Goal: Communication & Community: Answer question/provide support

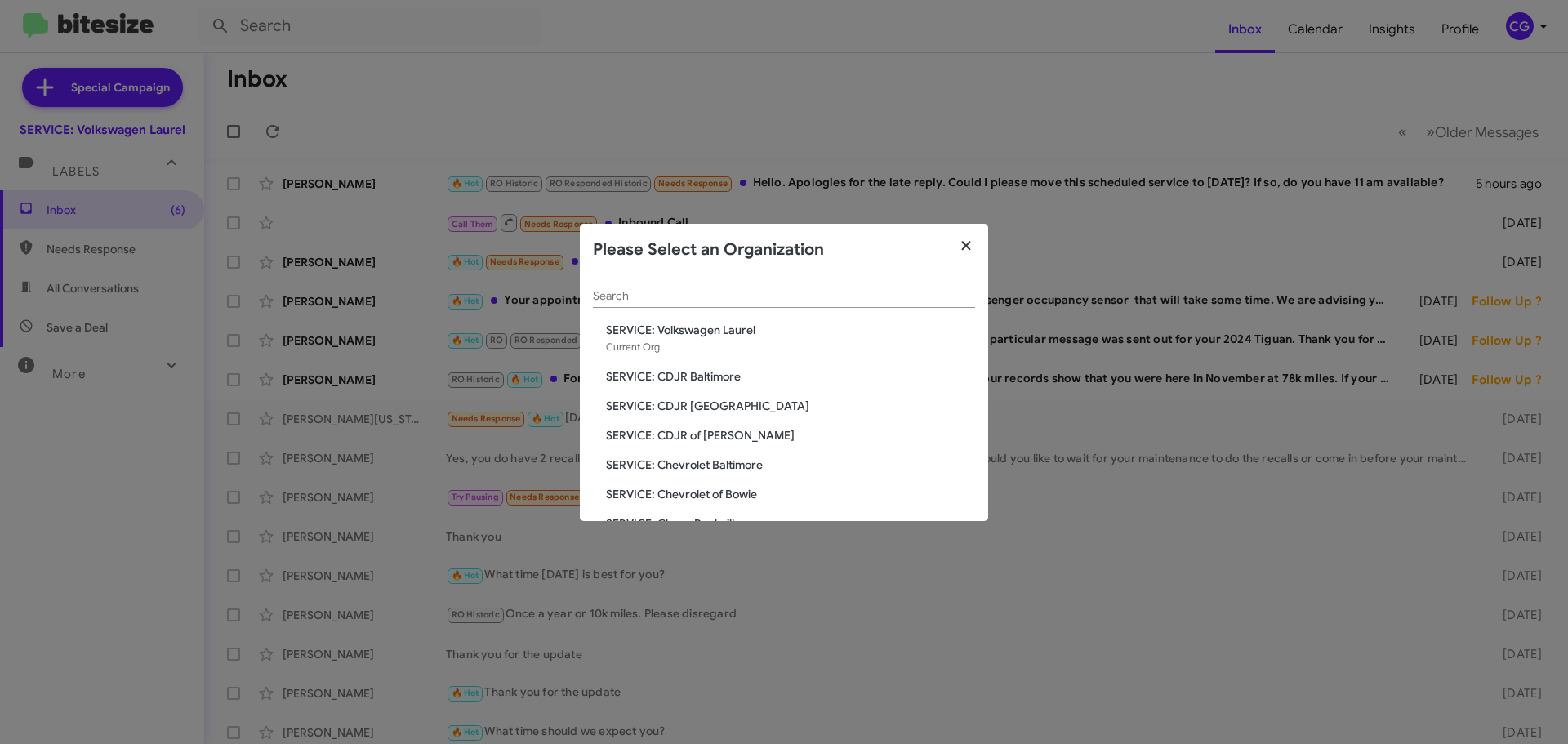
drag, startPoint x: 980, startPoint y: 244, endPoint x: 970, endPoint y: 246, distance: 10.2
click at [975, 244] on button "button" at bounding box center [967, 246] width 45 height 46
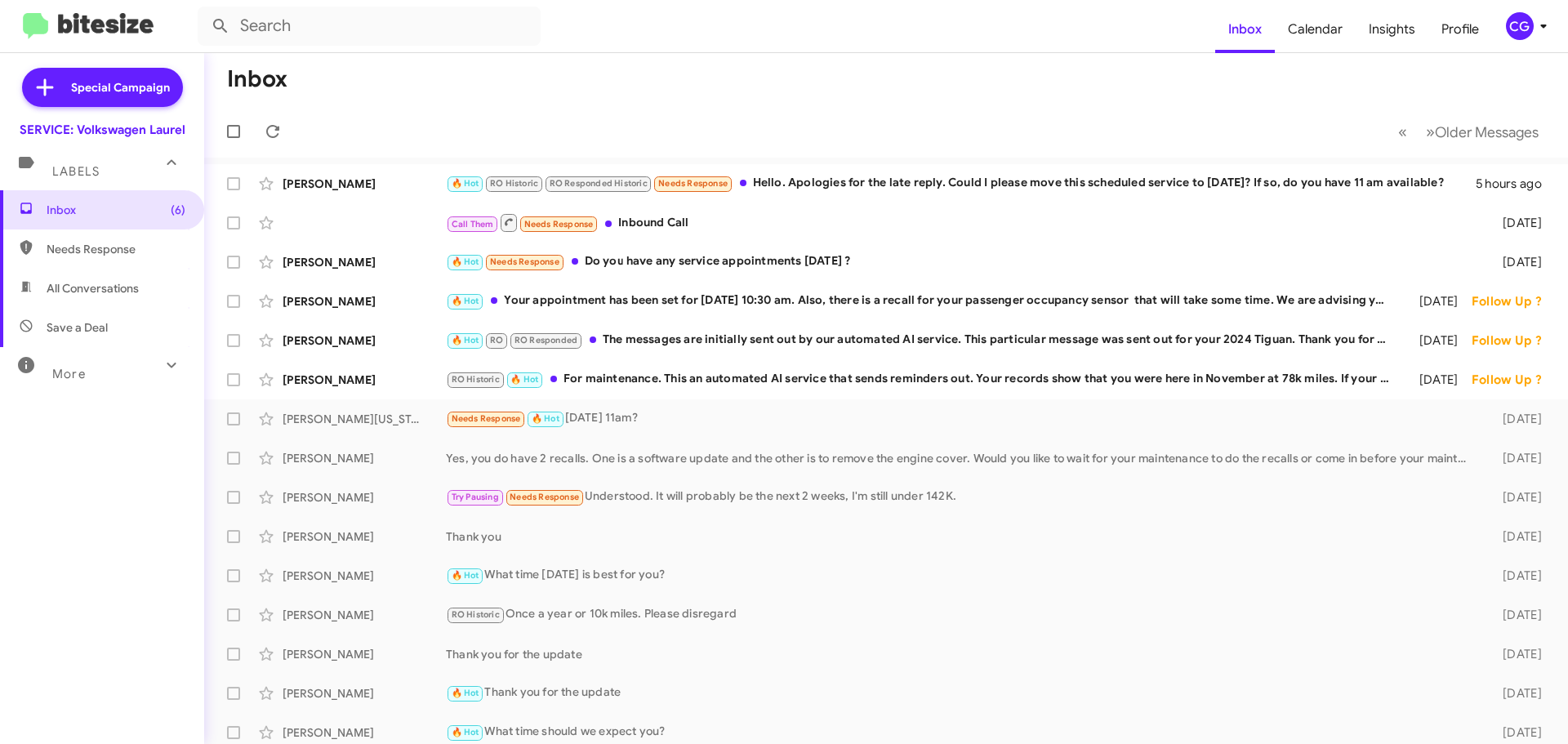
click at [1534, 42] on mat-toolbar "Inbox Calendar Insights Profile CG" at bounding box center [784, 26] width 1568 height 52
click at [1528, 25] on div "CG" at bounding box center [1520, 26] width 28 height 28
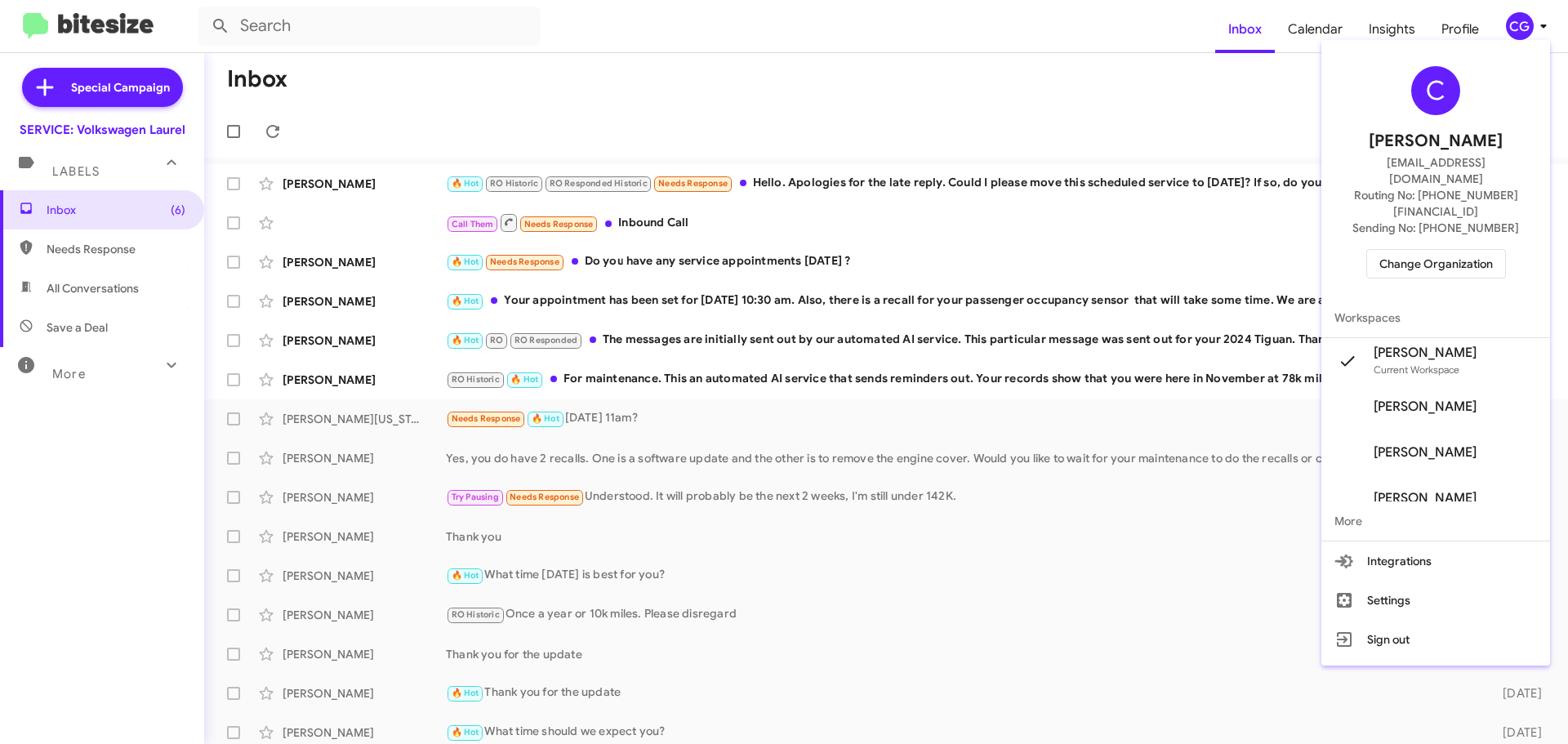
click at [1476, 250] on span "Change Organization" at bounding box center [1436, 264] width 114 height 28
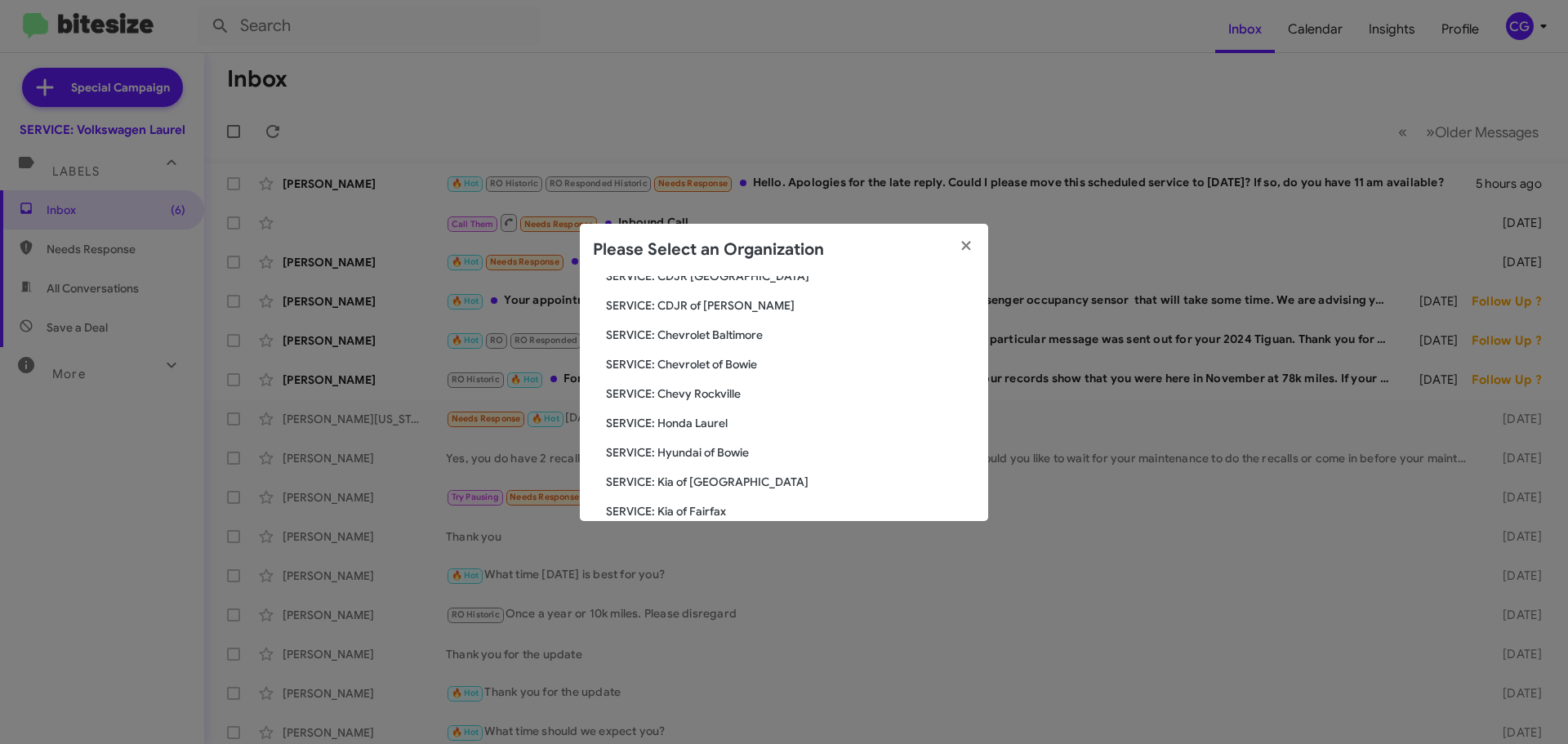
scroll to position [302, 0]
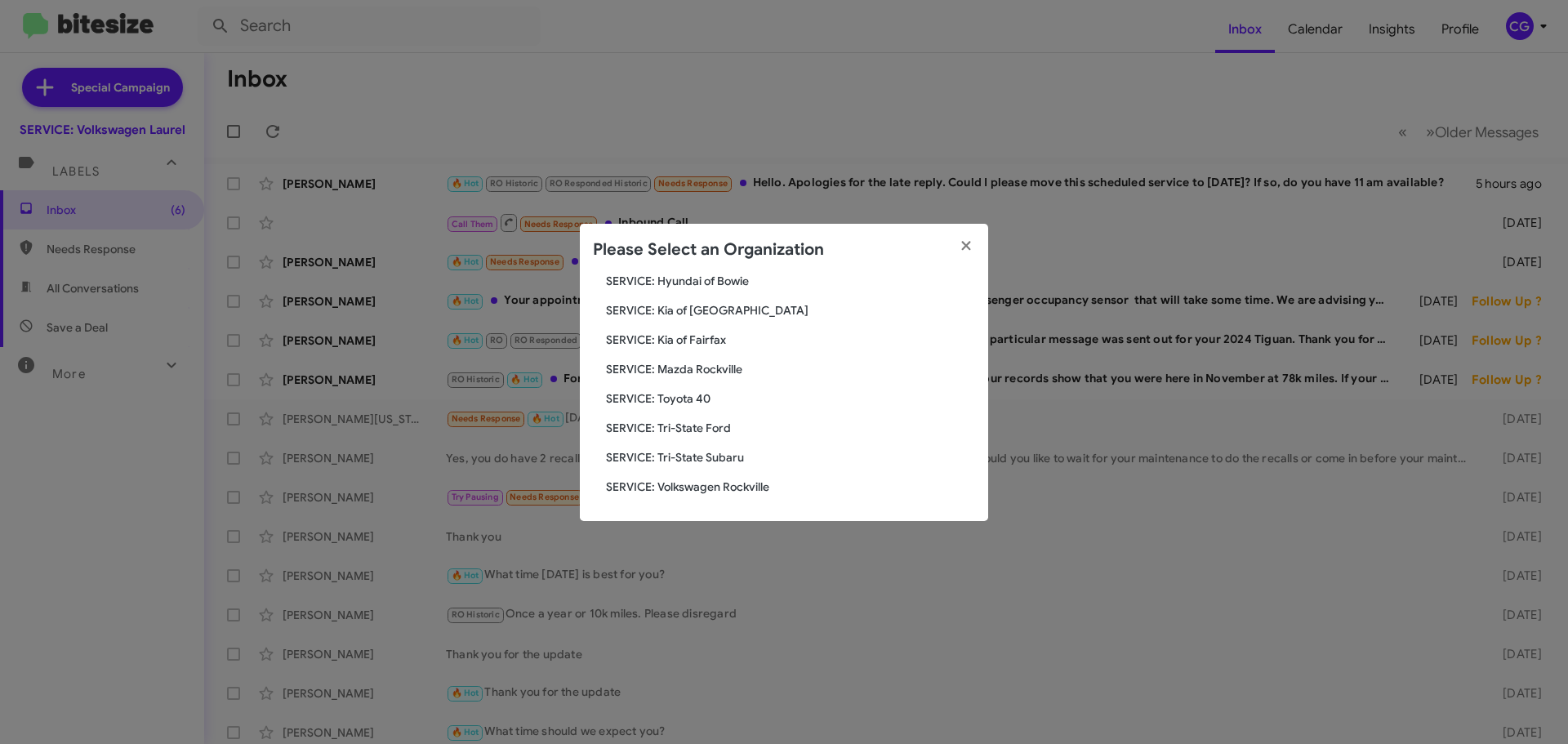
click at [733, 440] on div "Search SERVICE: Volkswagen Laurel Current Org SERVICE: CDJR Baltimore SERVICE: …" at bounding box center [784, 399] width 408 height 245
click at [734, 432] on span "SERVICE: Tri-State Ford" at bounding box center [790, 428] width 369 height 16
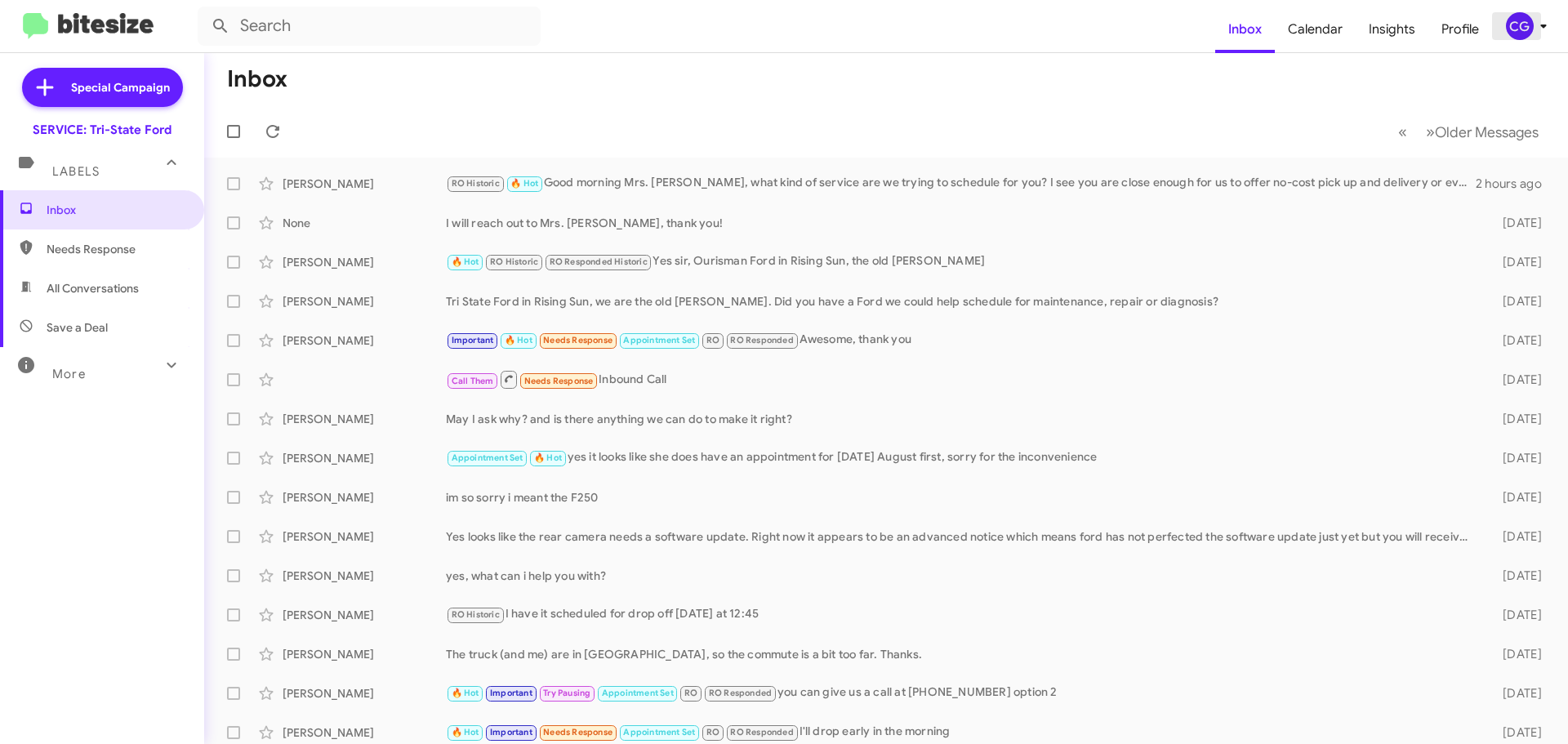
click at [1530, 22] on div "CG" at bounding box center [1520, 26] width 28 height 28
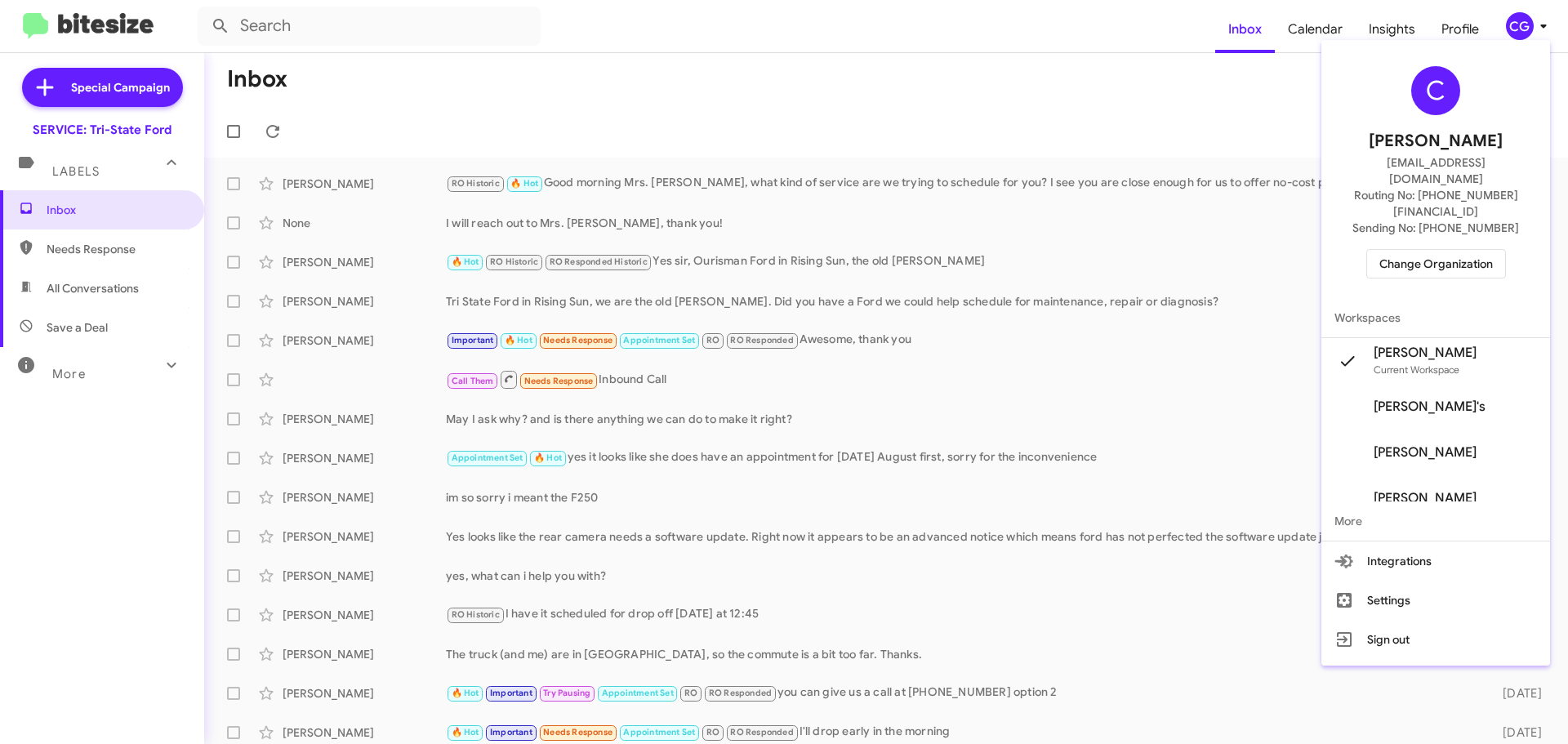
click at [1441, 252] on div "C Carmen Gast cgast@ourismancars.com Routing No: +1 (410) 709-7250 Sending No: …" at bounding box center [1435, 172] width 229 height 251
click at [1443, 250] on span "Change Organization" at bounding box center [1436, 264] width 114 height 28
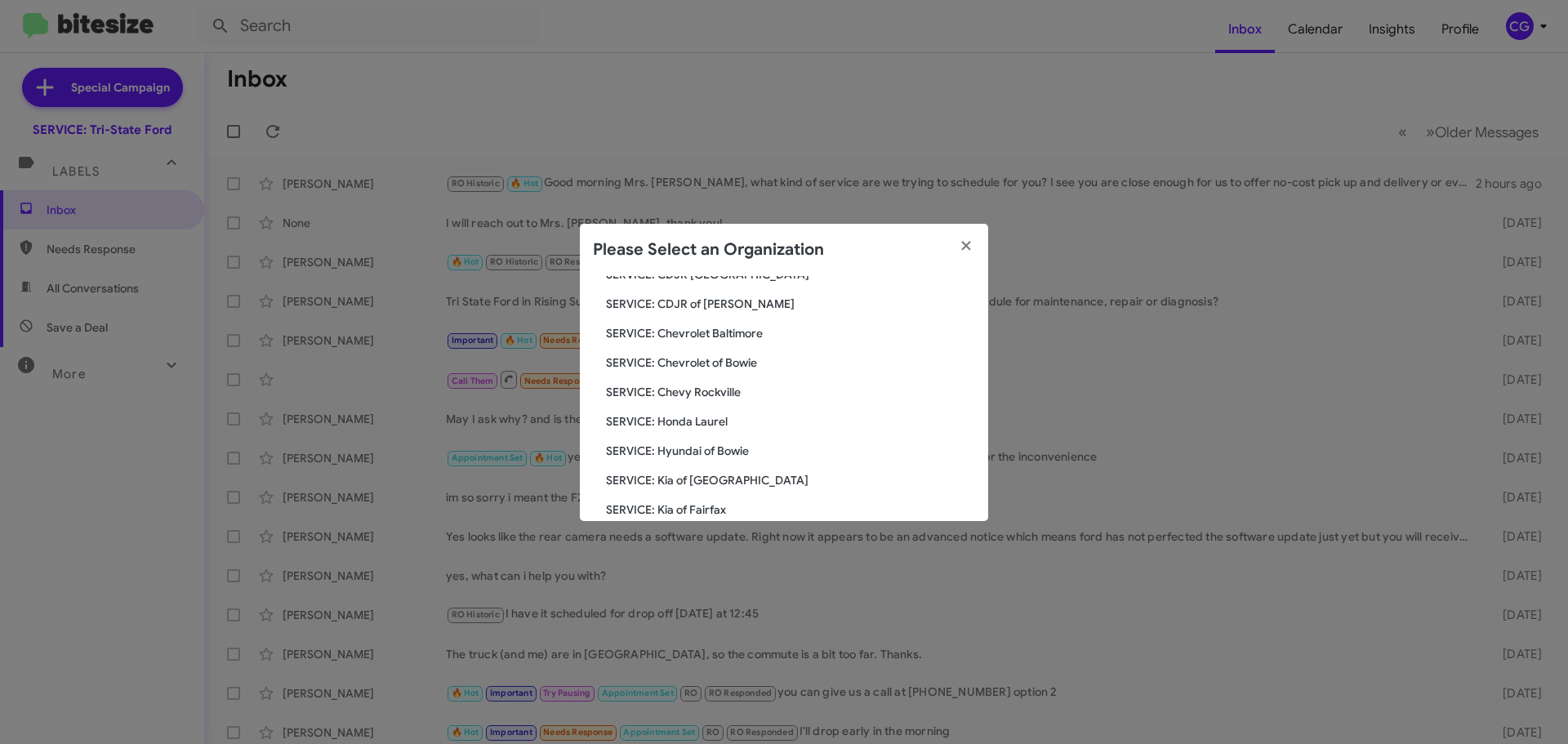
scroll to position [302, 0]
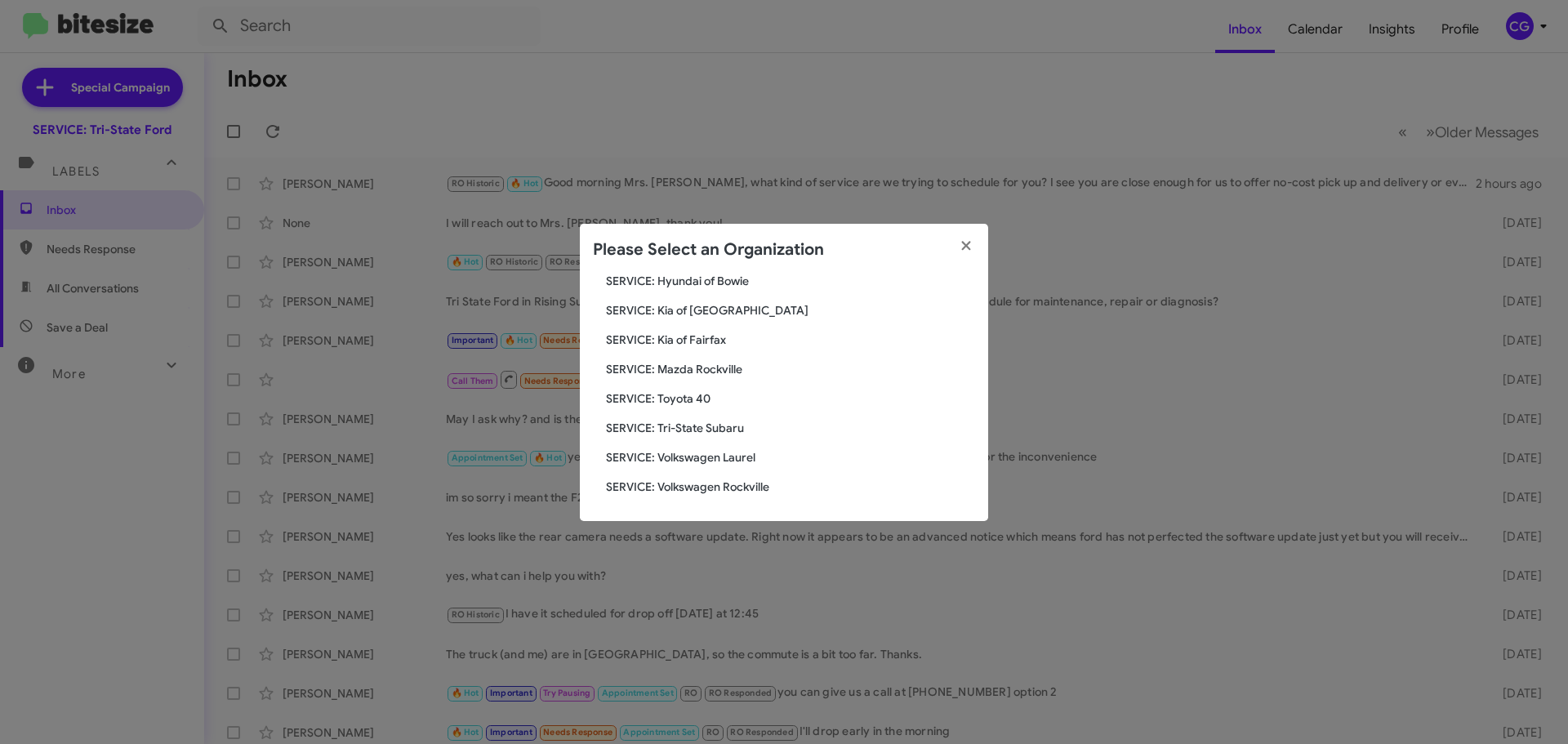
click at [729, 372] on span "SERVICE: Mazda Rockville" at bounding box center [790, 369] width 369 height 16
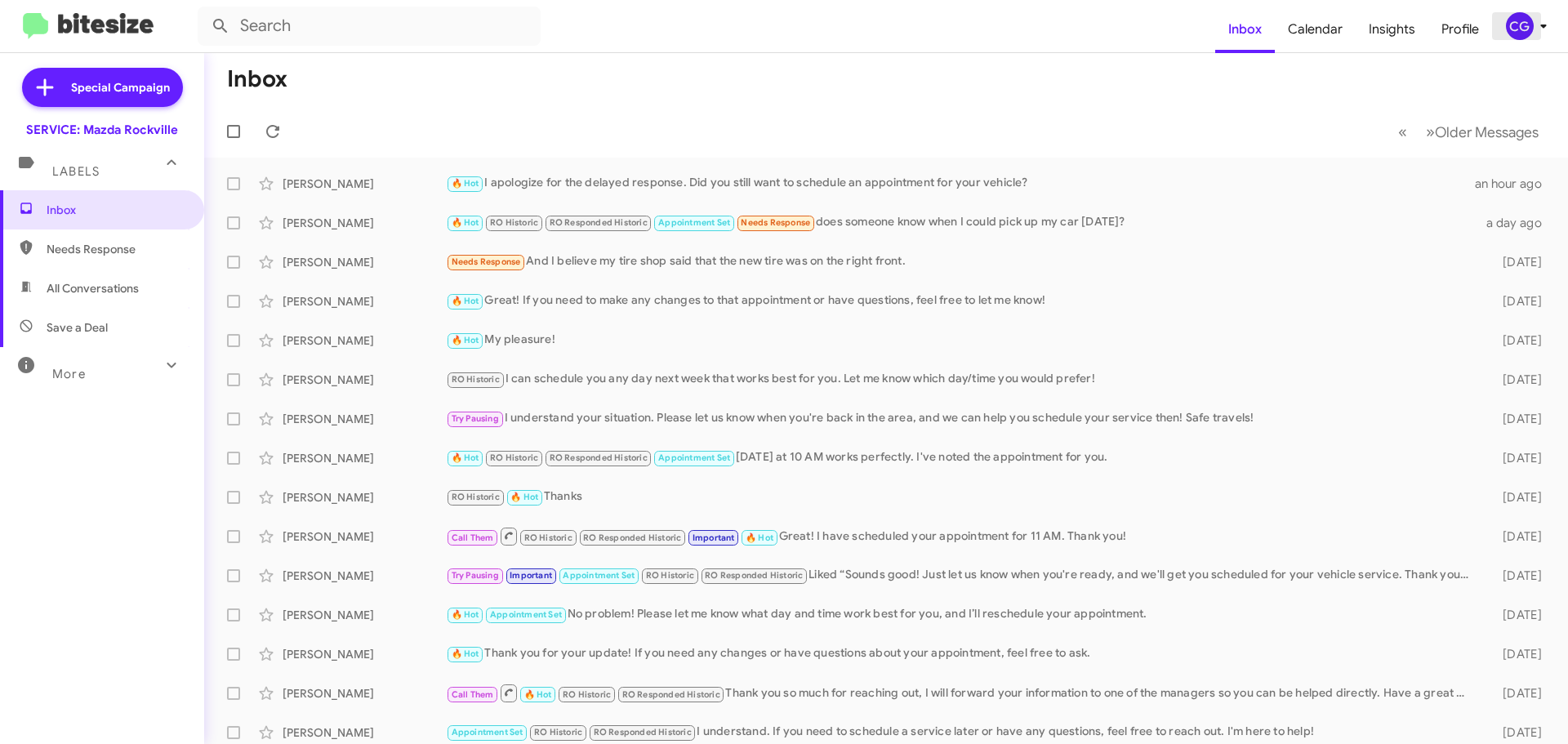
click at [1506, 33] on div "CG" at bounding box center [1520, 26] width 28 height 28
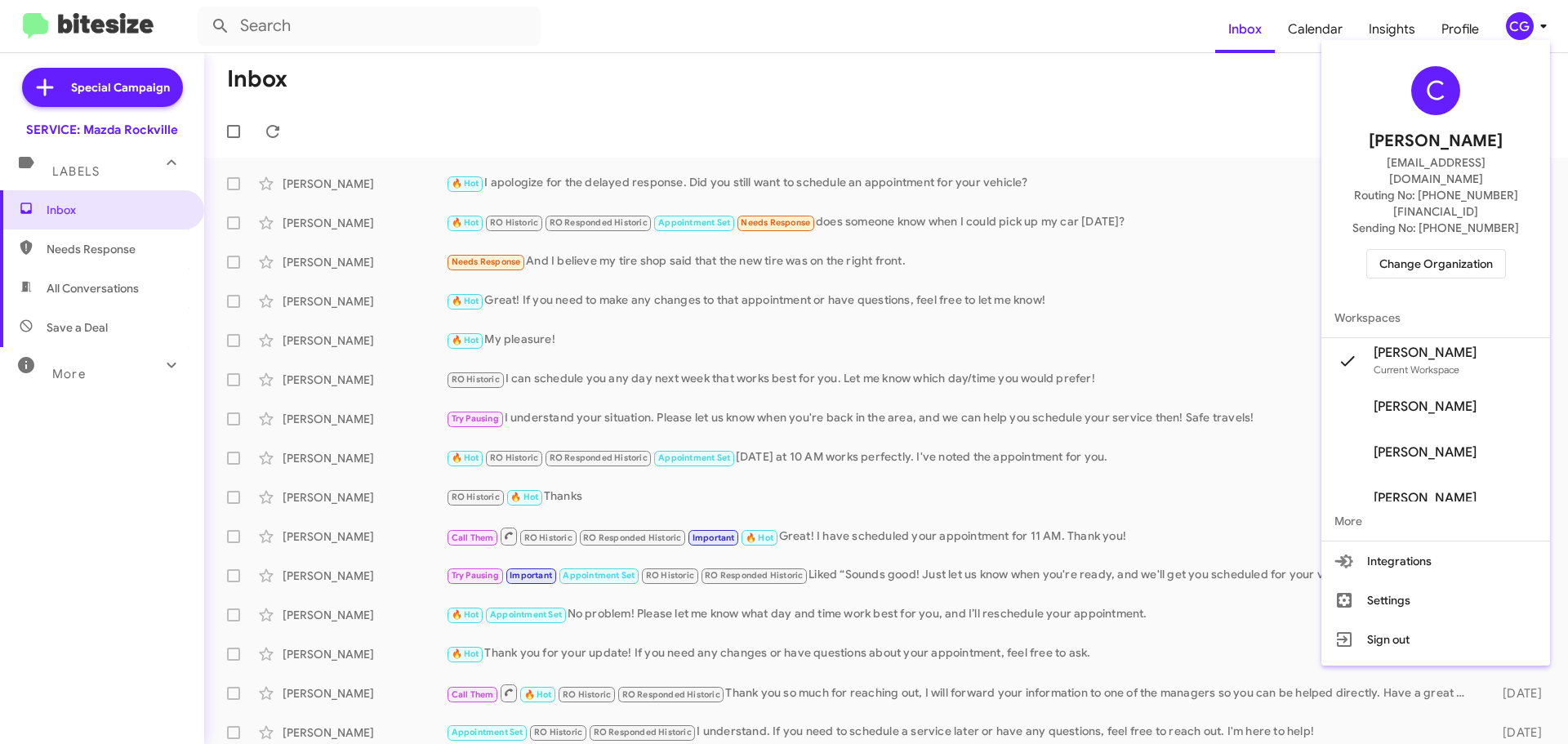
click at [1099, 232] on div at bounding box center [784, 372] width 1568 height 744
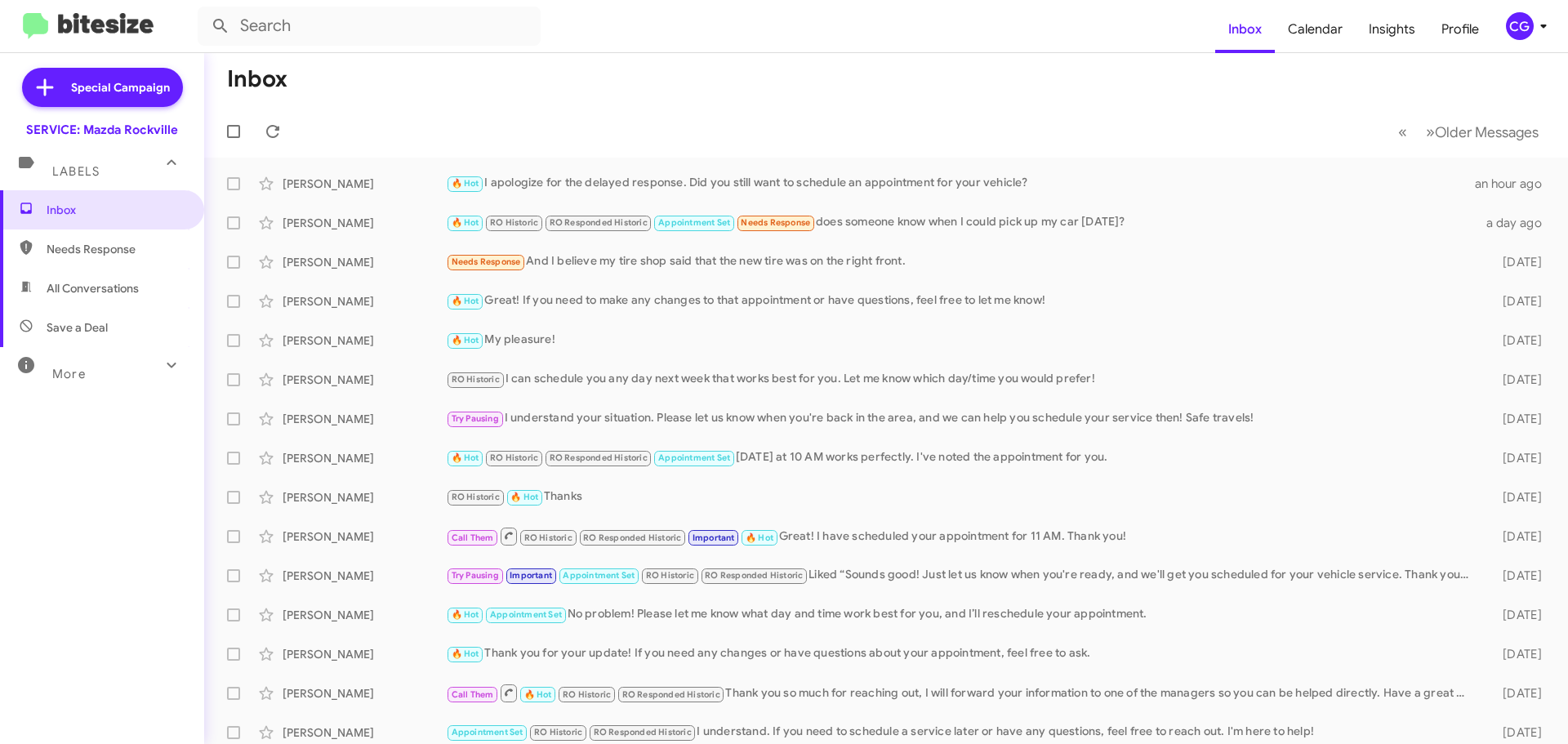
click at [1099, 232] on div "[PERSON_NAME] 🔥 Hot RO Historic RO Responded Historic Appointment Set Needs Res…" at bounding box center [886, 222] width 1337 height 33
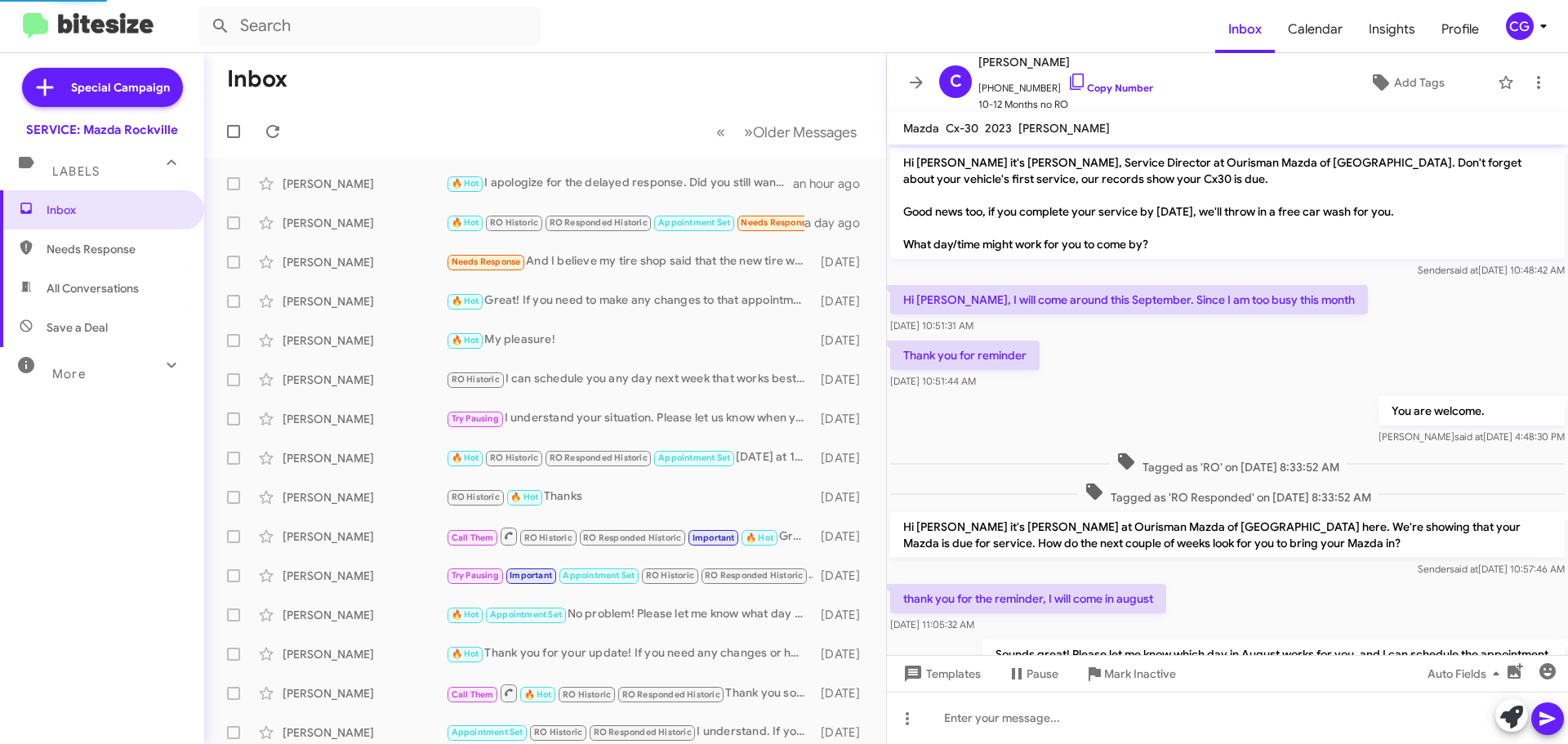
scroll to position [601, 0]
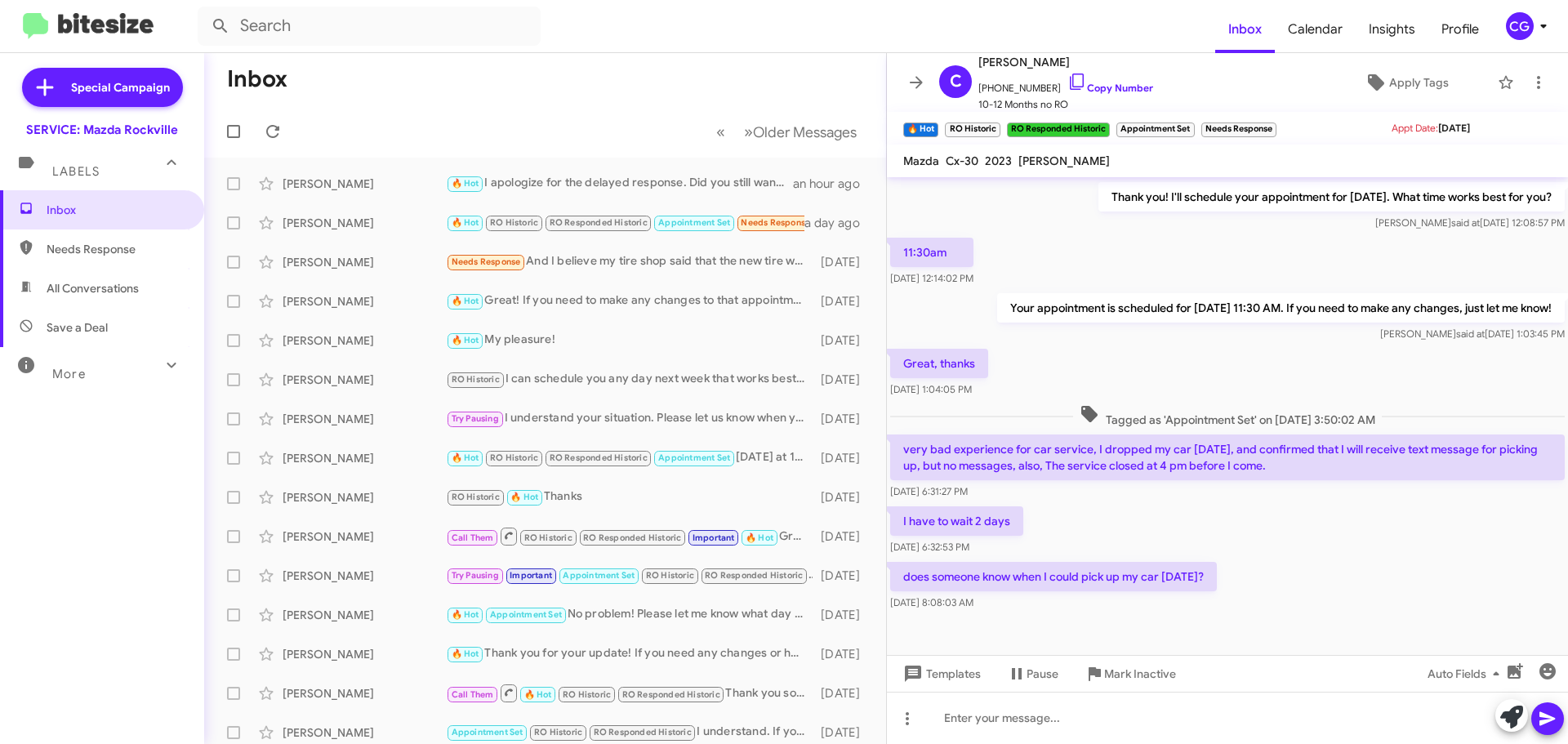
click at [1518, 22] on div "CG" at bounding box center [1520, 26] width 28 height 28
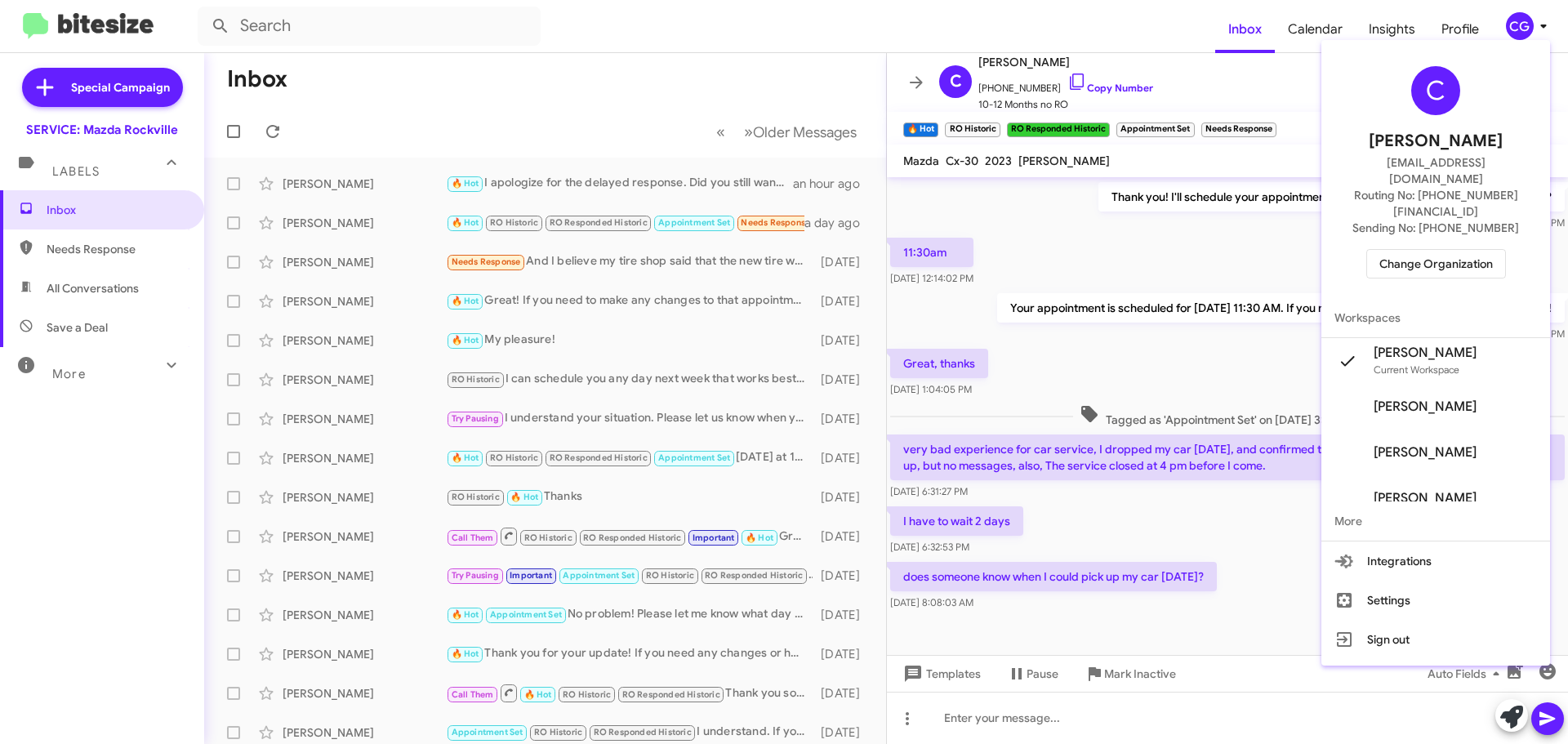
click at [1426, 250] on span "Change Organization" at bounding box center [1436, 264] width 114 height 28
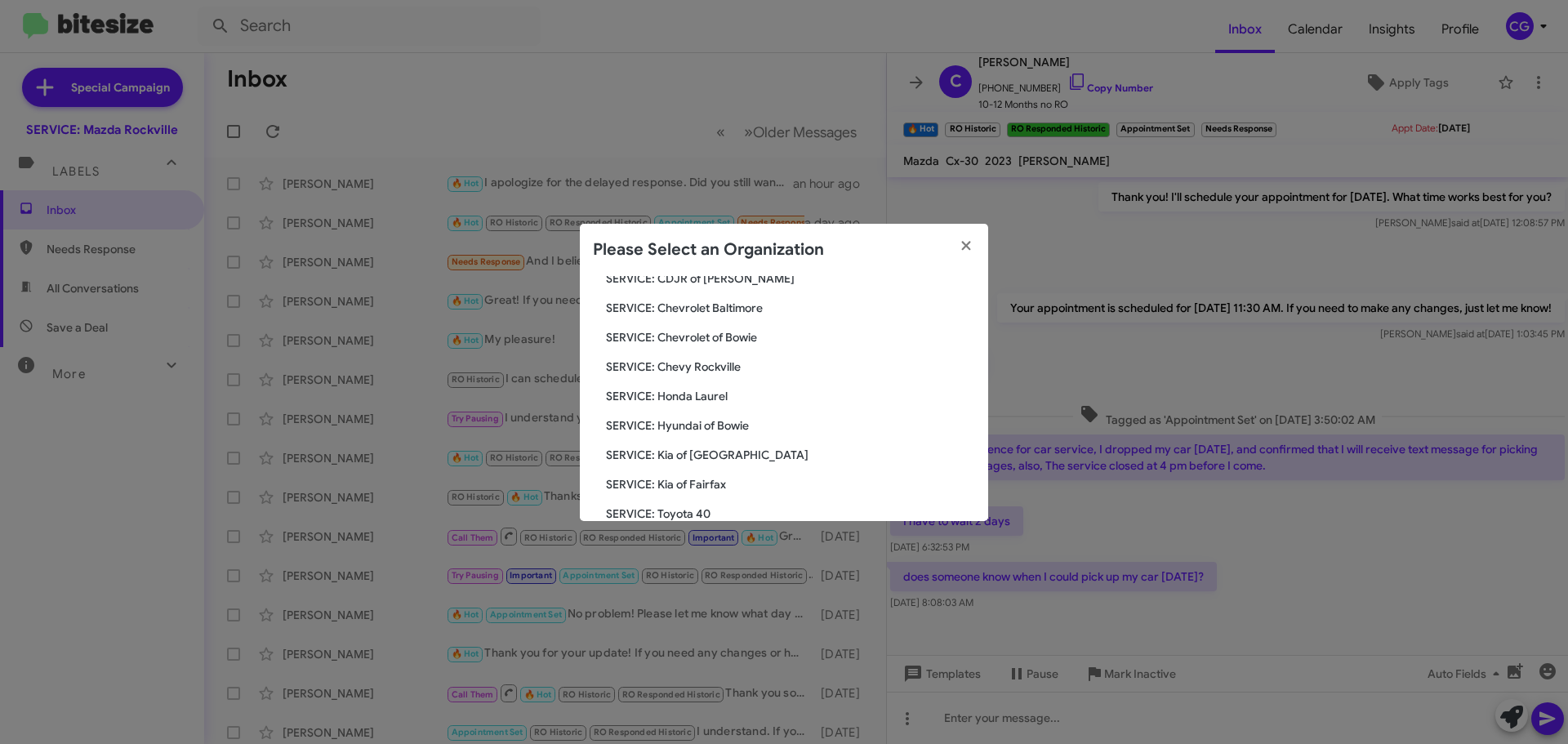
scroll to position [302, 0]
click at [975, 249] on button "button" at bounding box center [967, 246] width 45 height 46
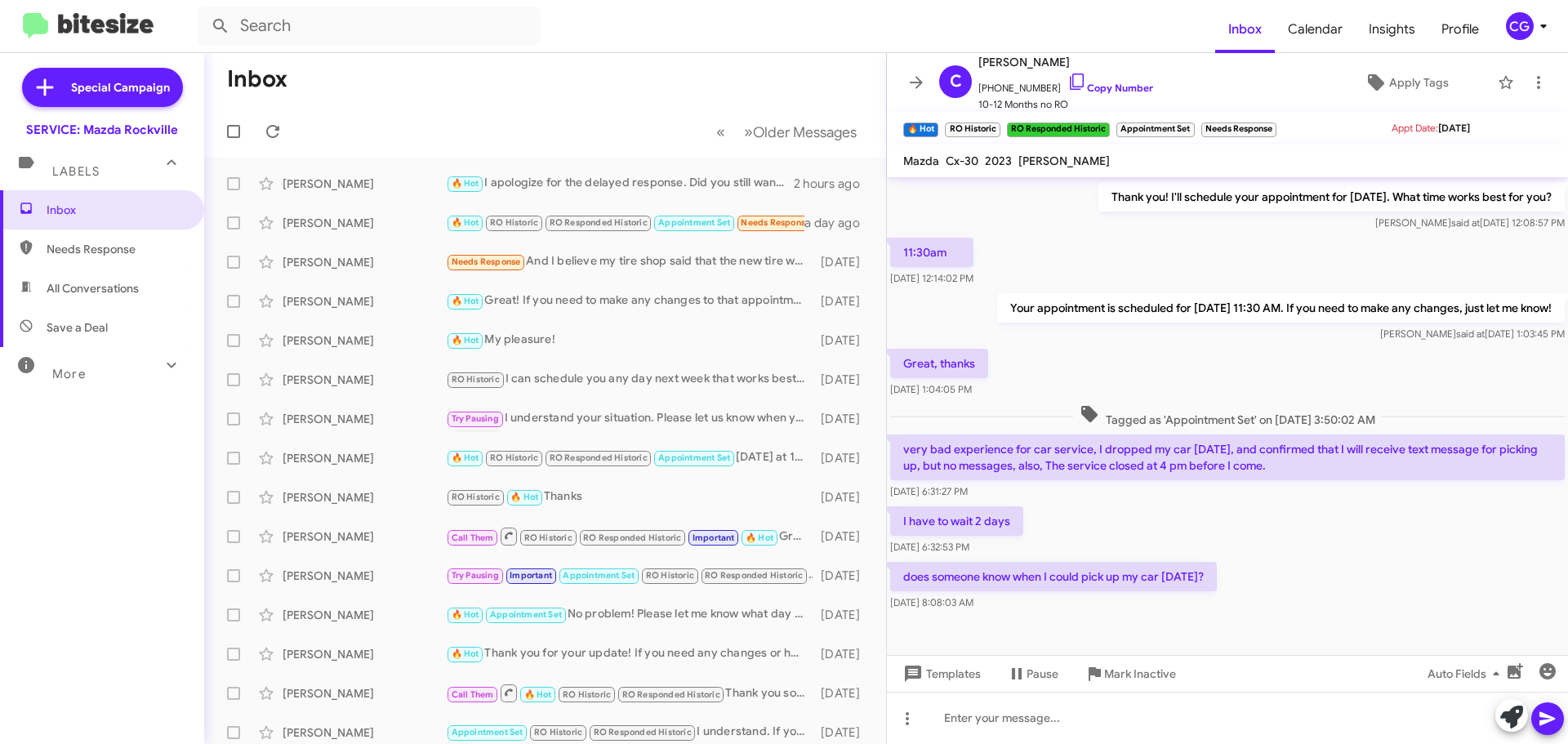
click at [1537, 29] on icon at bounding box center [1543, 25] width 20 height 20
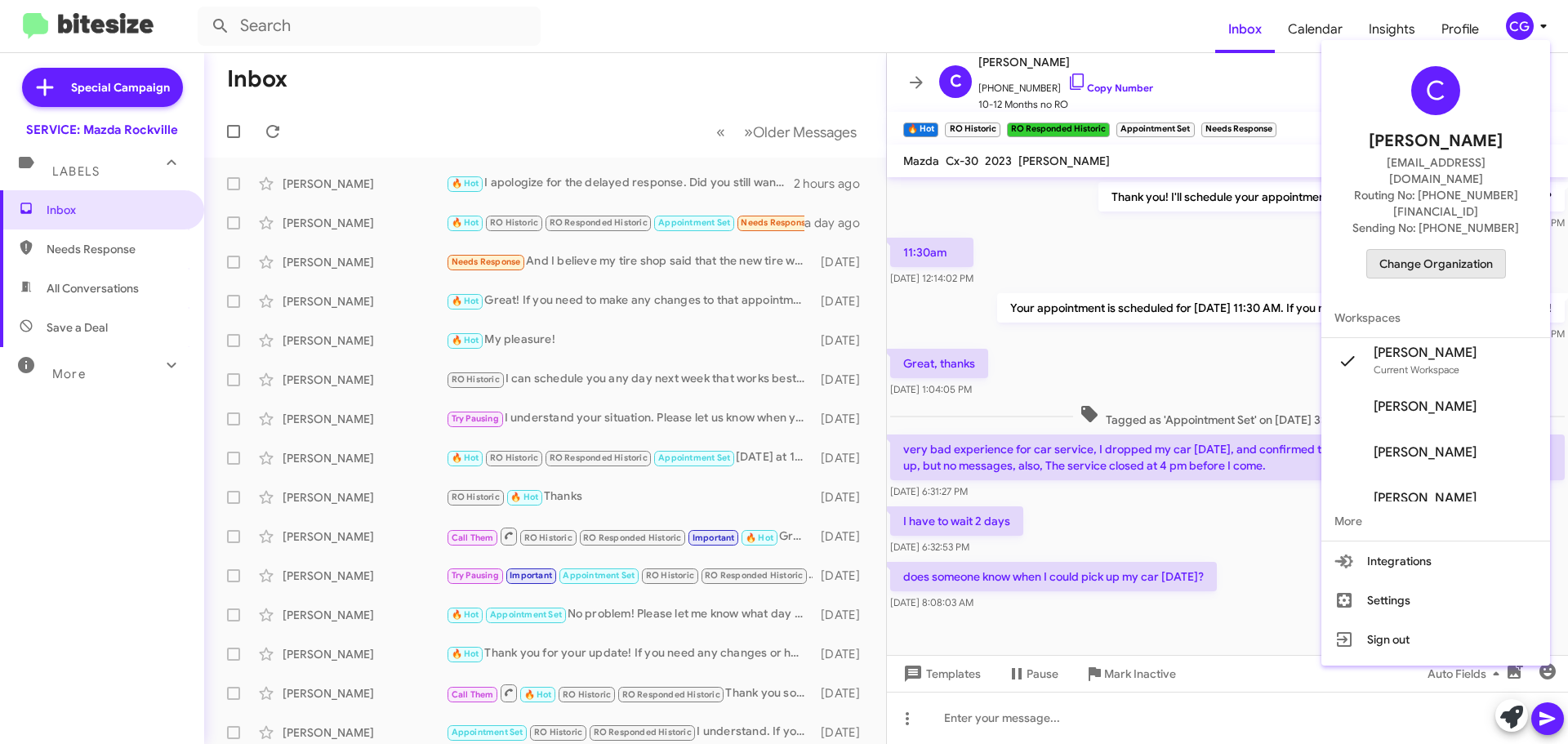
click at [1462, 250] on span "Change Organization" at bounding box center [1436, 264] width 114 height 28
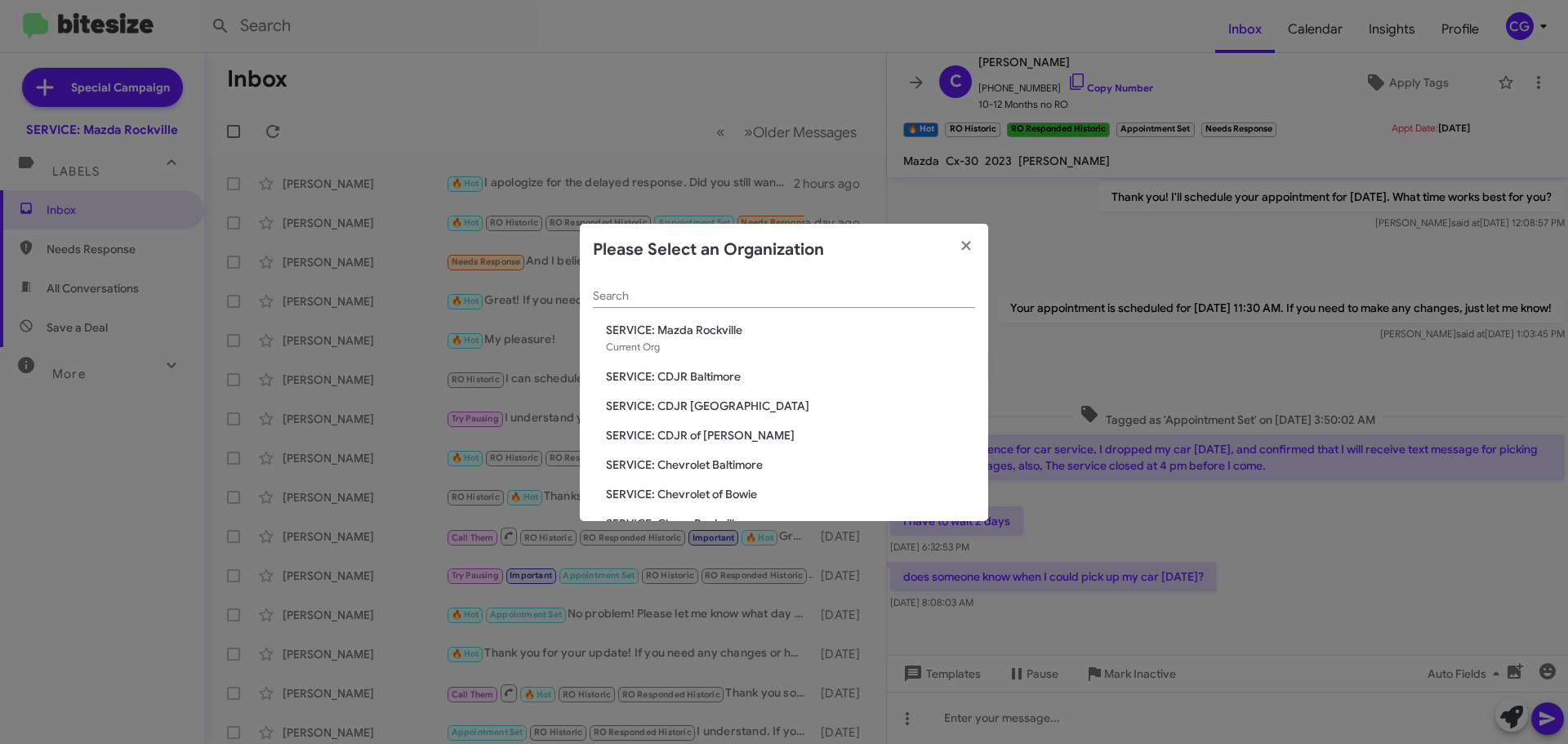
click at [722, 432] on span "SERVICE: CDJR of [PERSON_NAME]" at bounding box center [790, 434] width 369 height 16
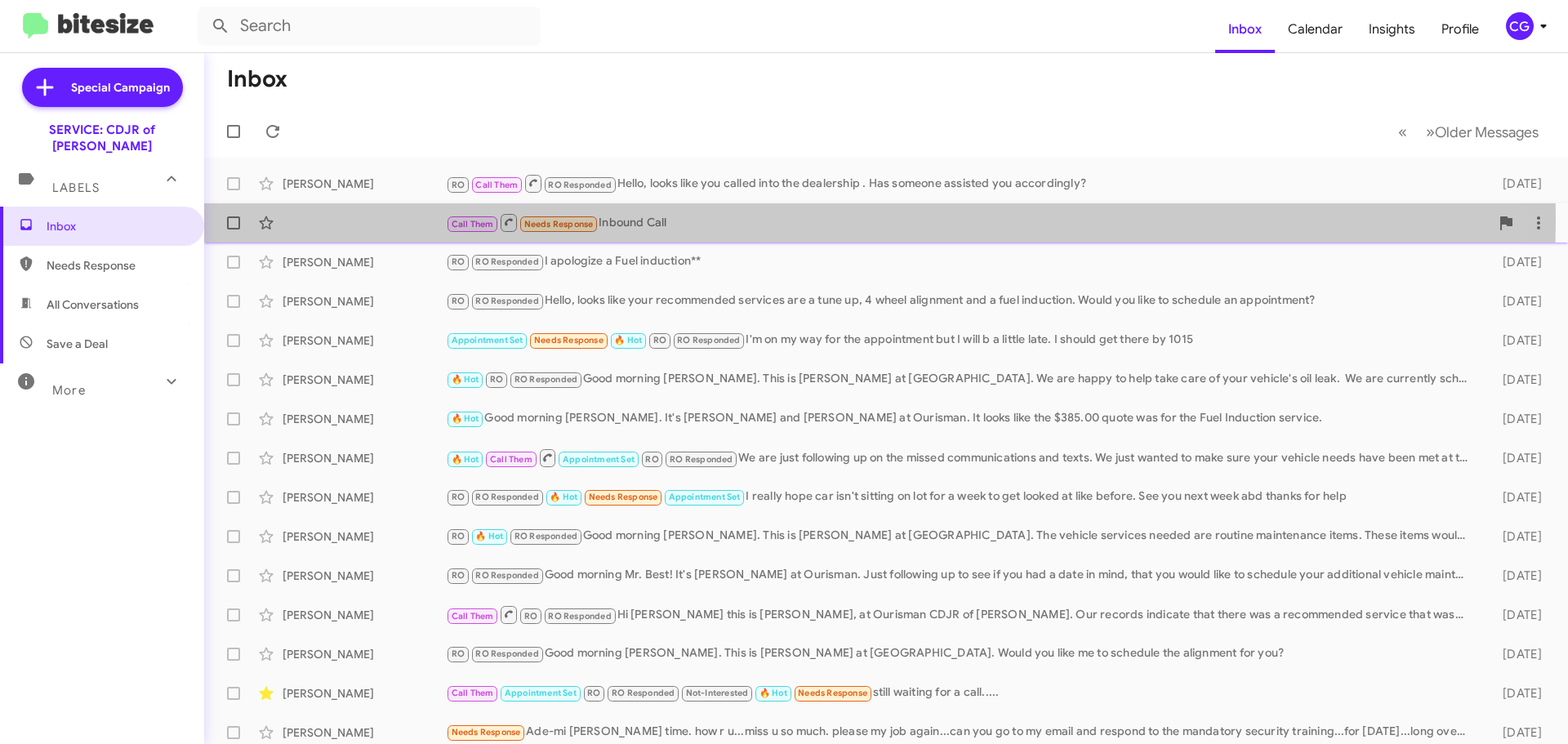
click at [706, 219] on div "Call Them Needs Response Inbound Call" at bounding box center [968, 222] width 1044 height 21
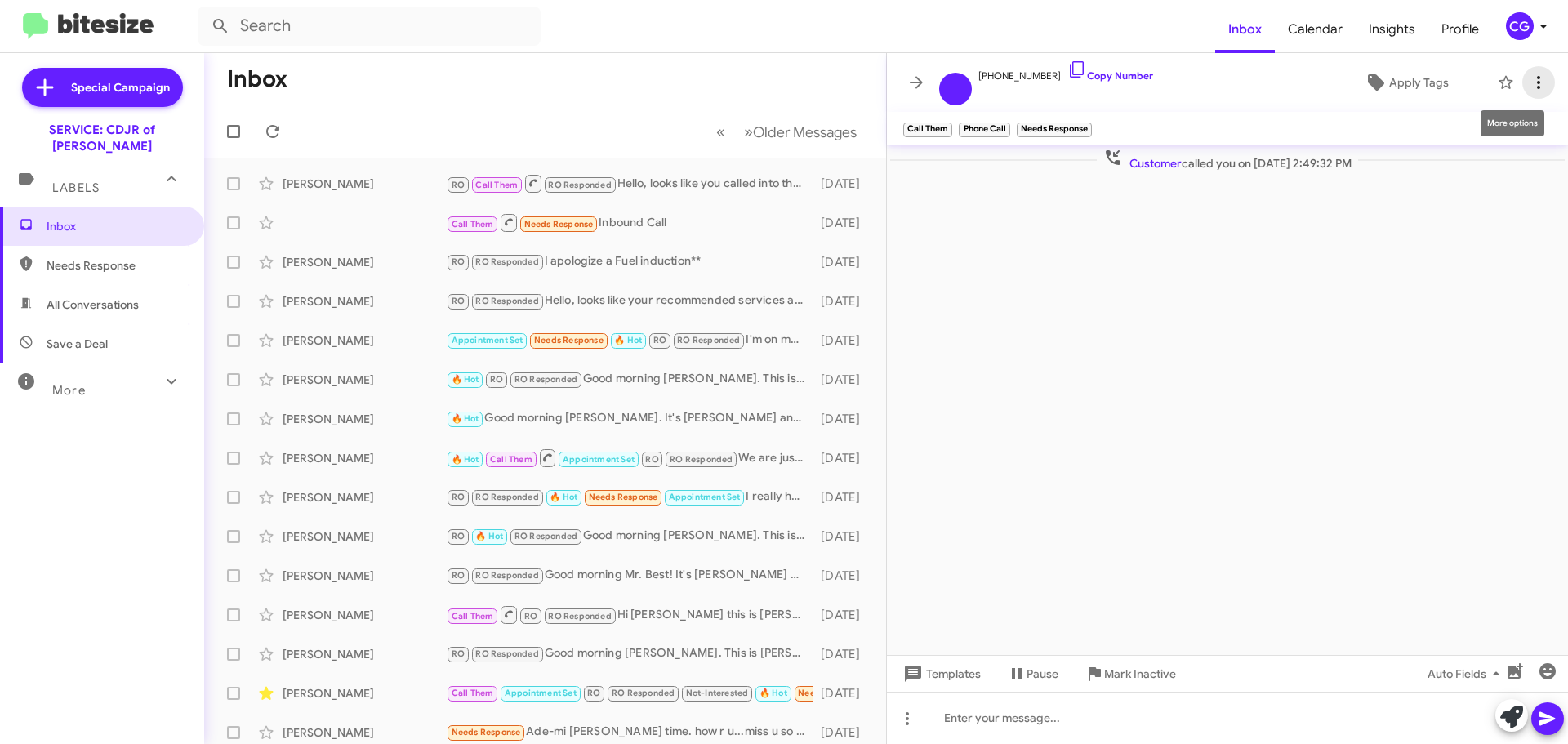
click at [1544, 81] on icon at bounding box center [1538, 82] width 20 height 20
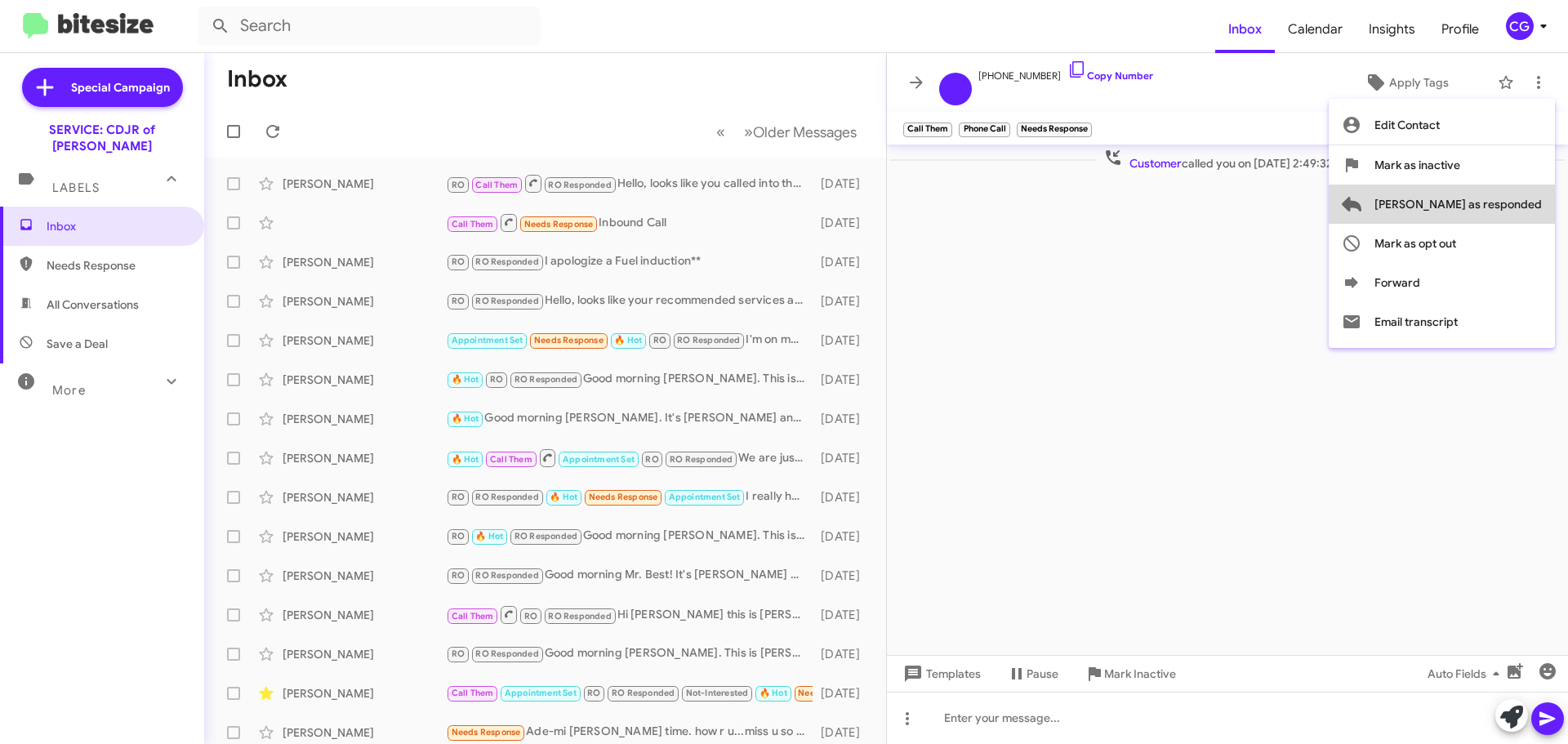
click at [1526, 205] on span "Mark as responded" at bounding box center [1458, 204] width 167 height 39
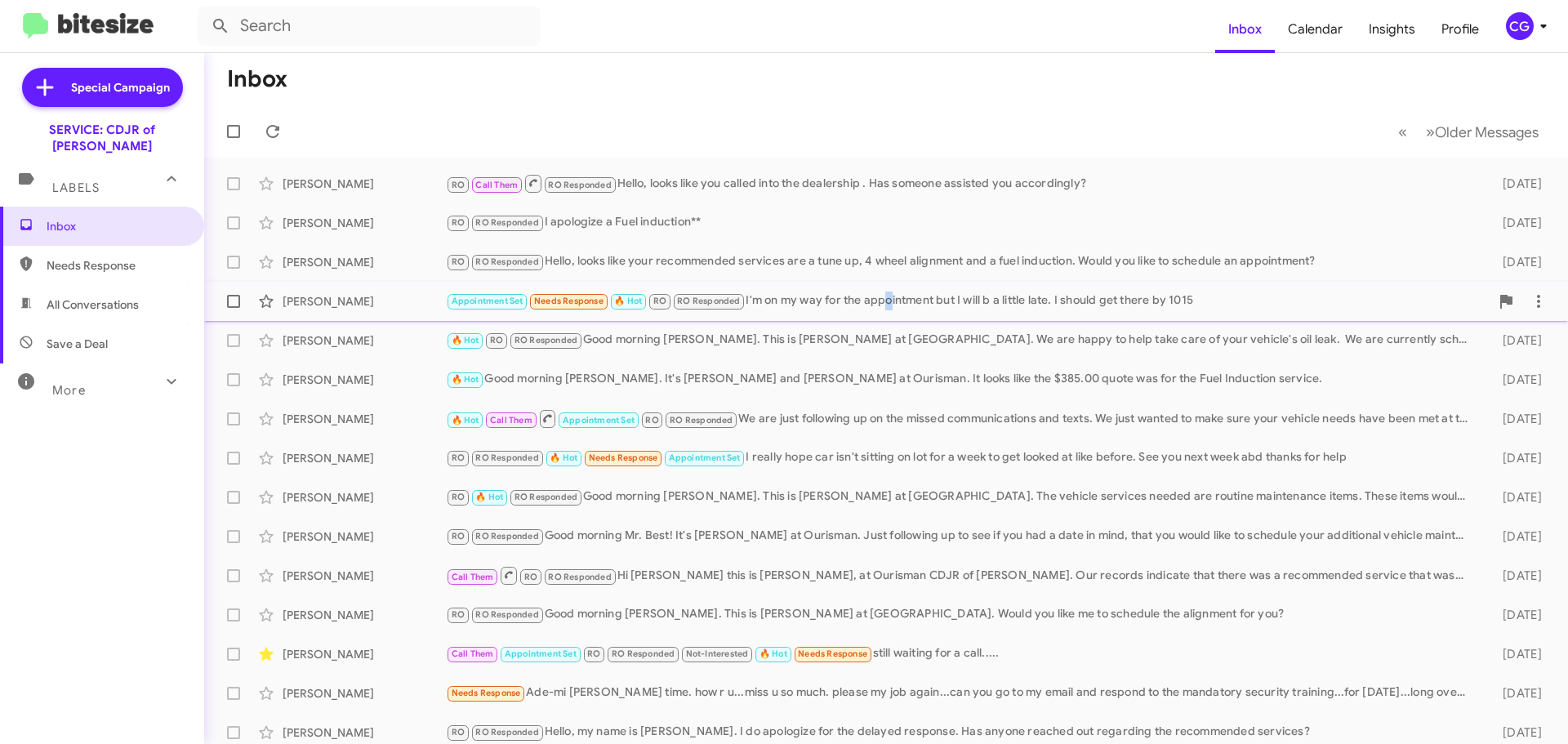
click at [886, 305] on div "Appointment Set Needs Response 🔥 Hot RO RO Responded I'm on my way for the appo…" at bounding box center [968, 301] width 1044 height 19
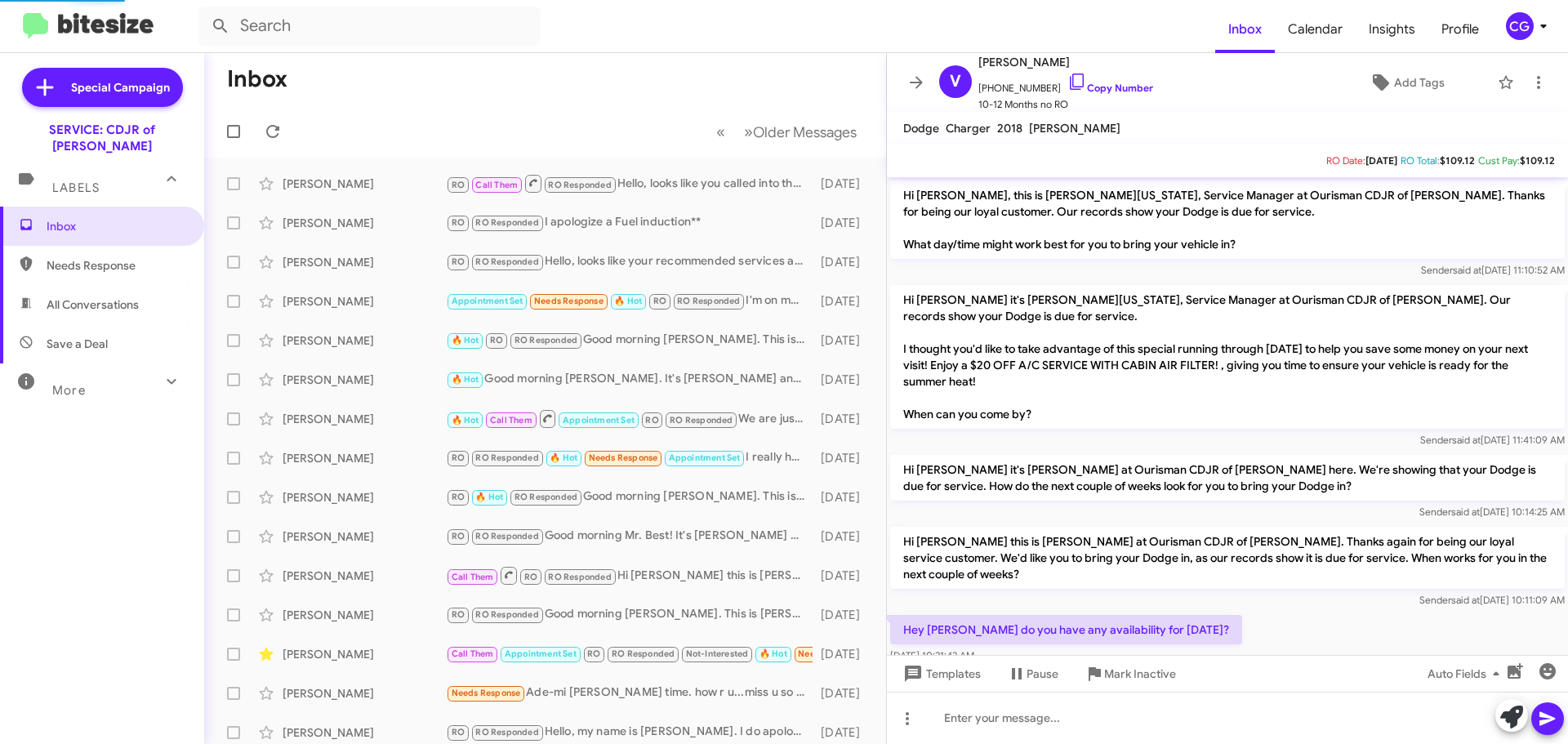
scroll to position [705, 0]
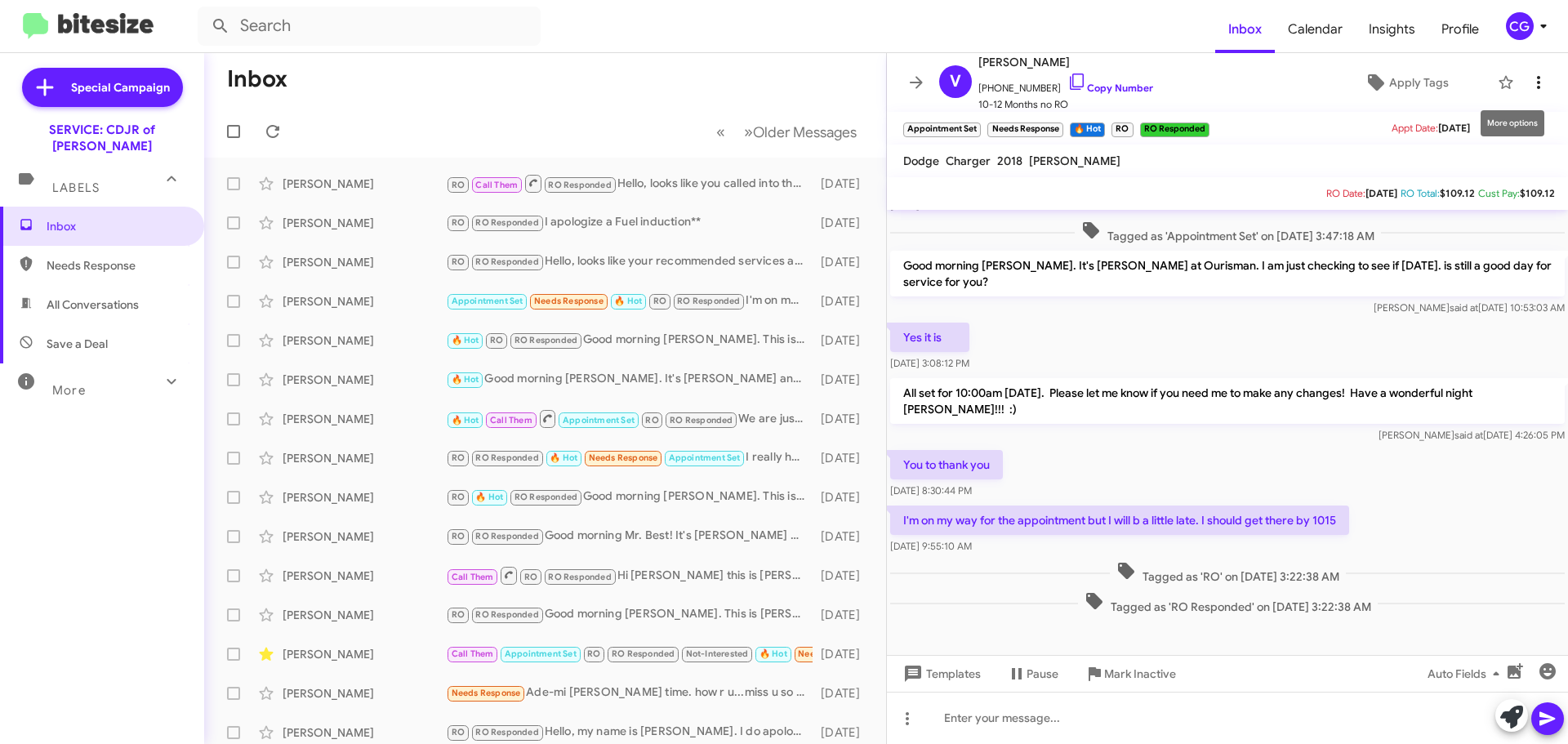
click at [1529, 78] on icon at bounding box center [1538, 82] width 20 height 20
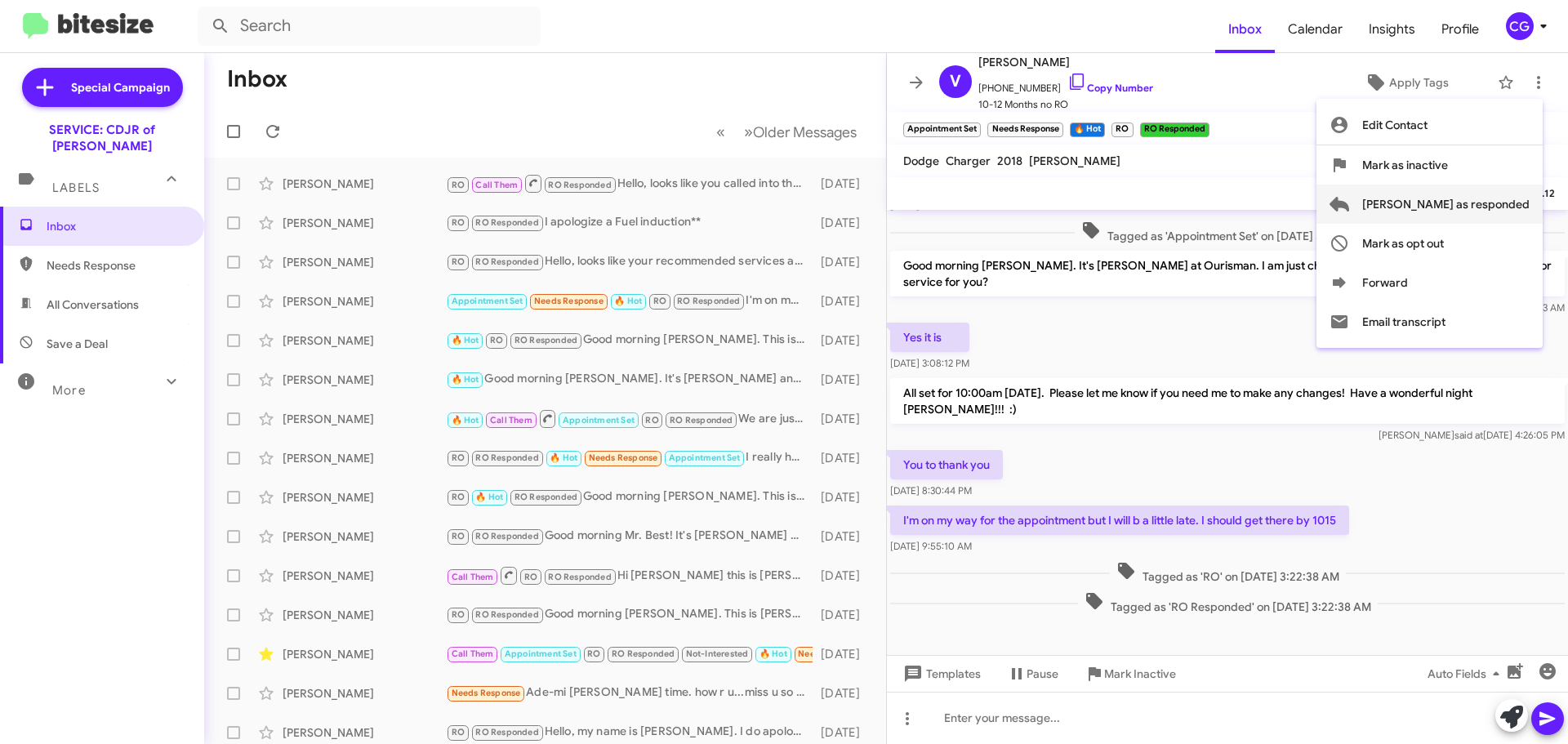
click at [1522, 197] on span "Mark as responded" at bounding box center [1446, 204] width 167 height 39
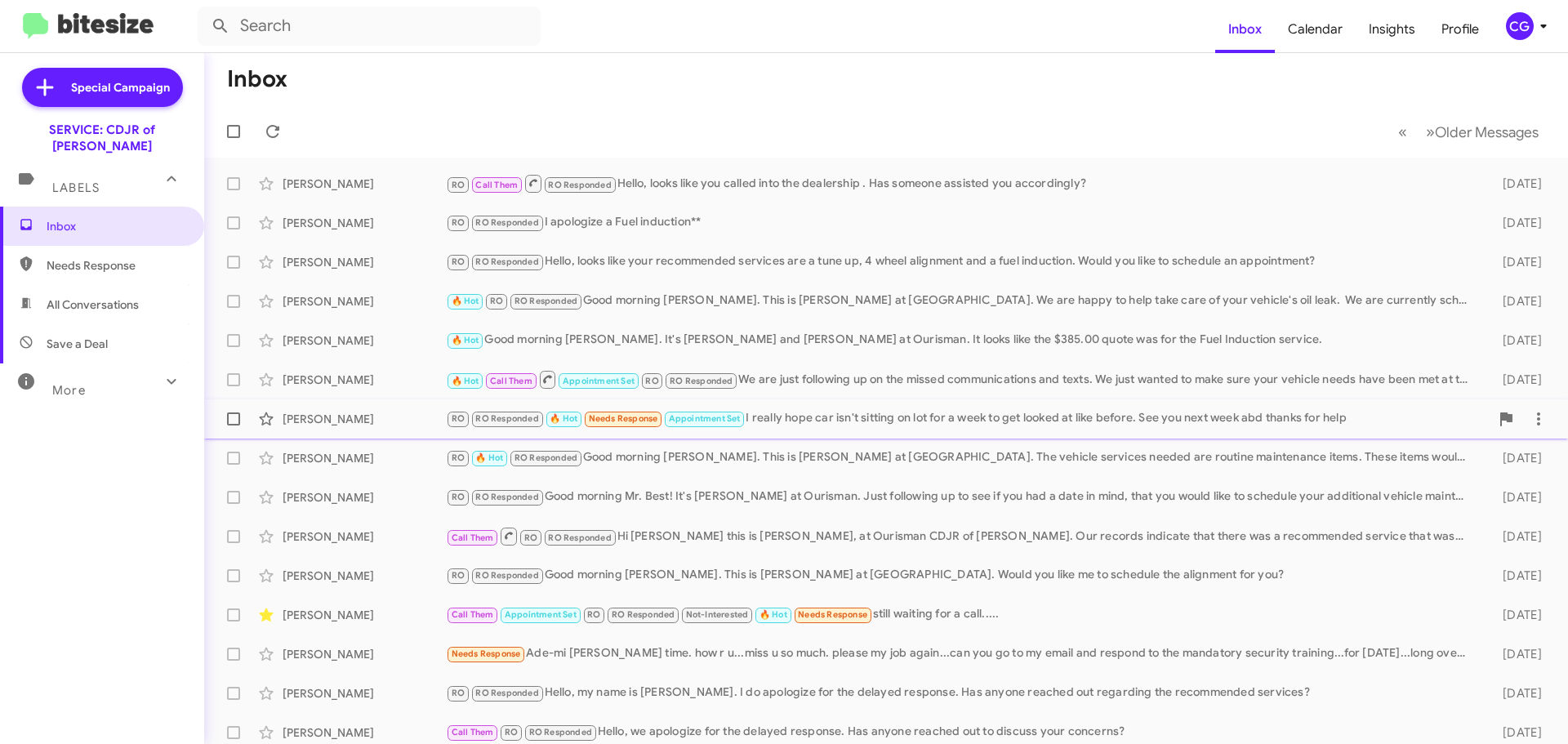
click at [902, 419] on div "RO RO Responded 🔥 Hot Needs Response Appointment Set I really hope car isn't si…" at bounding box center [968, 418] width 1044 height 19
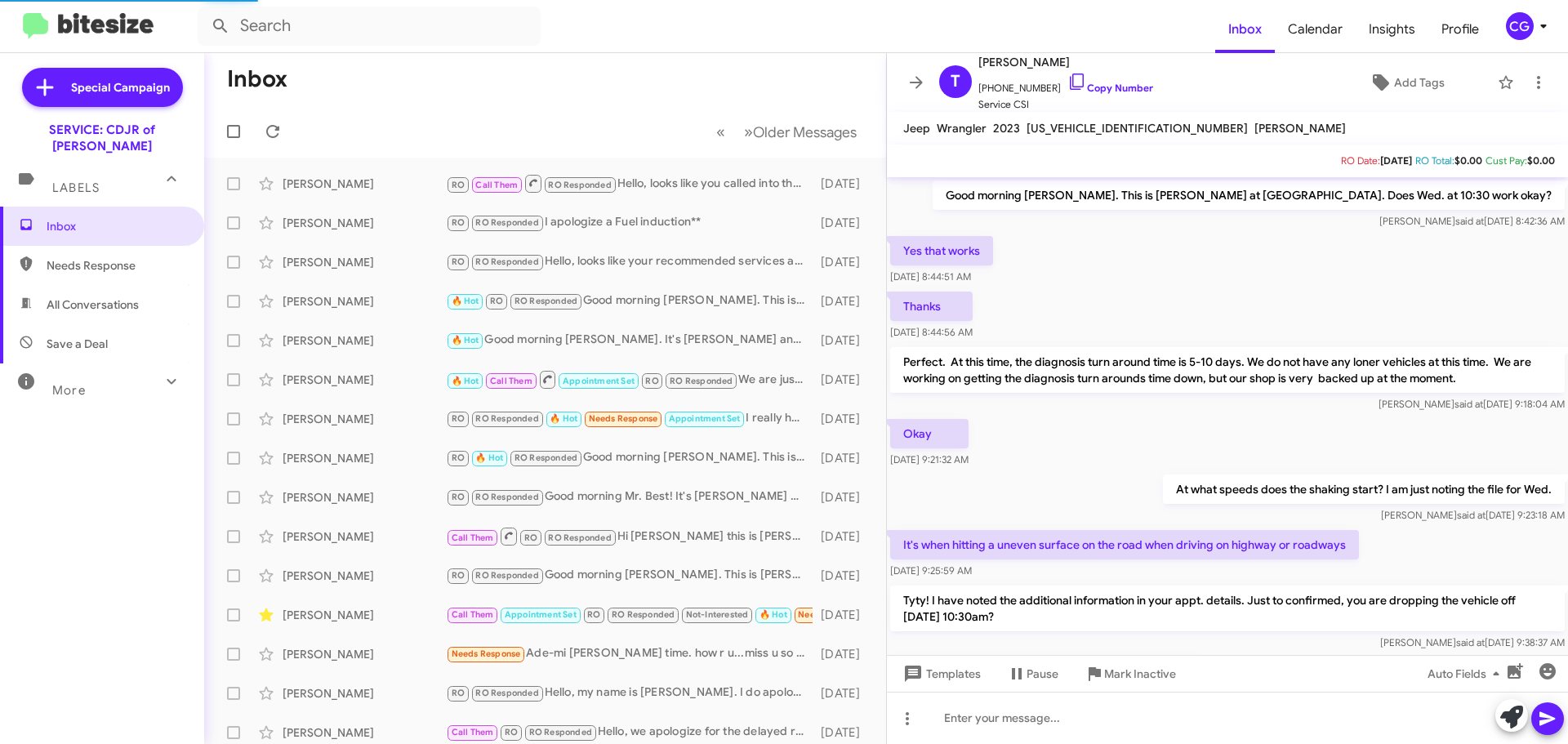
scroll to position [754, 0]
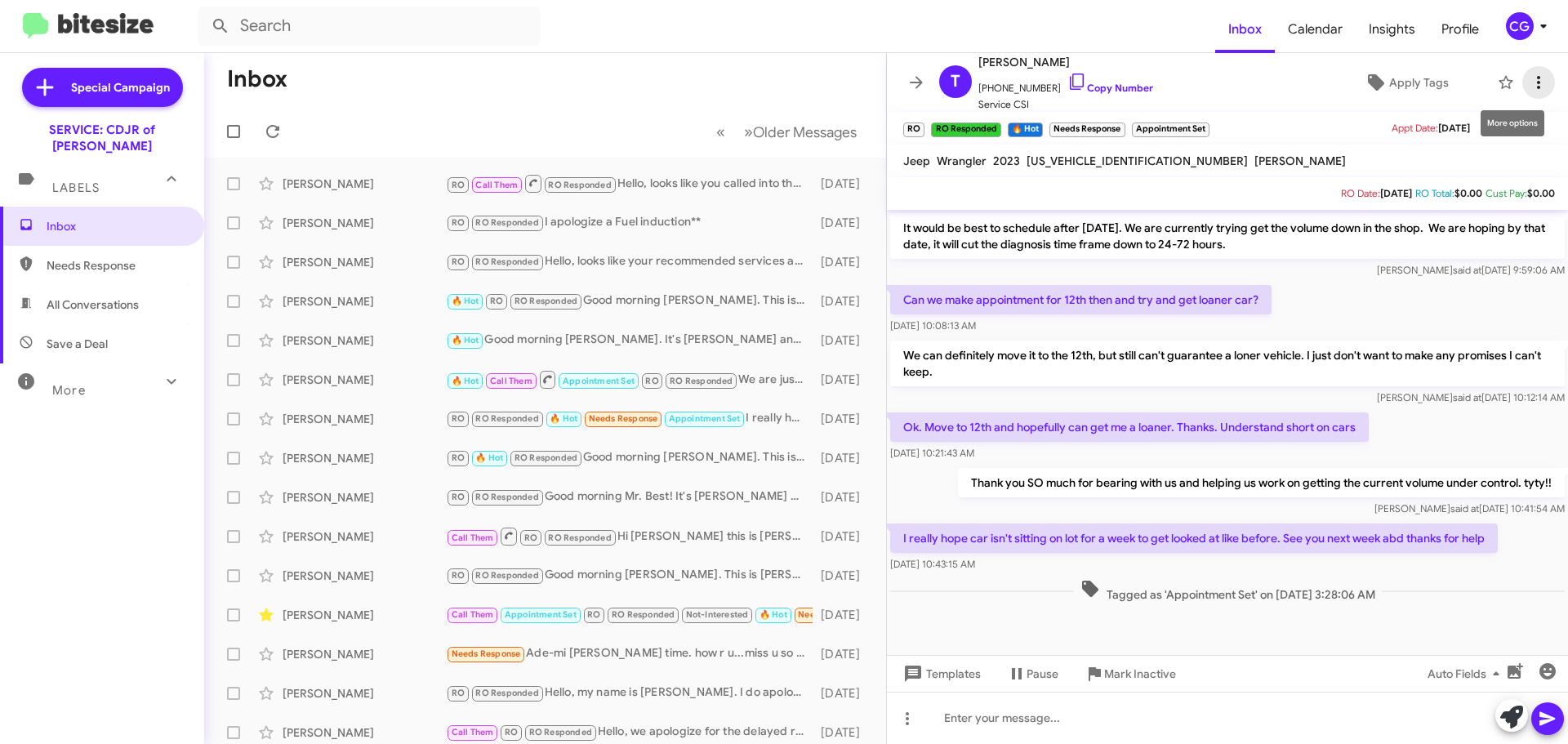
click at [1538, 81] on span at bounding box center [1538, 82] width 33 height 20
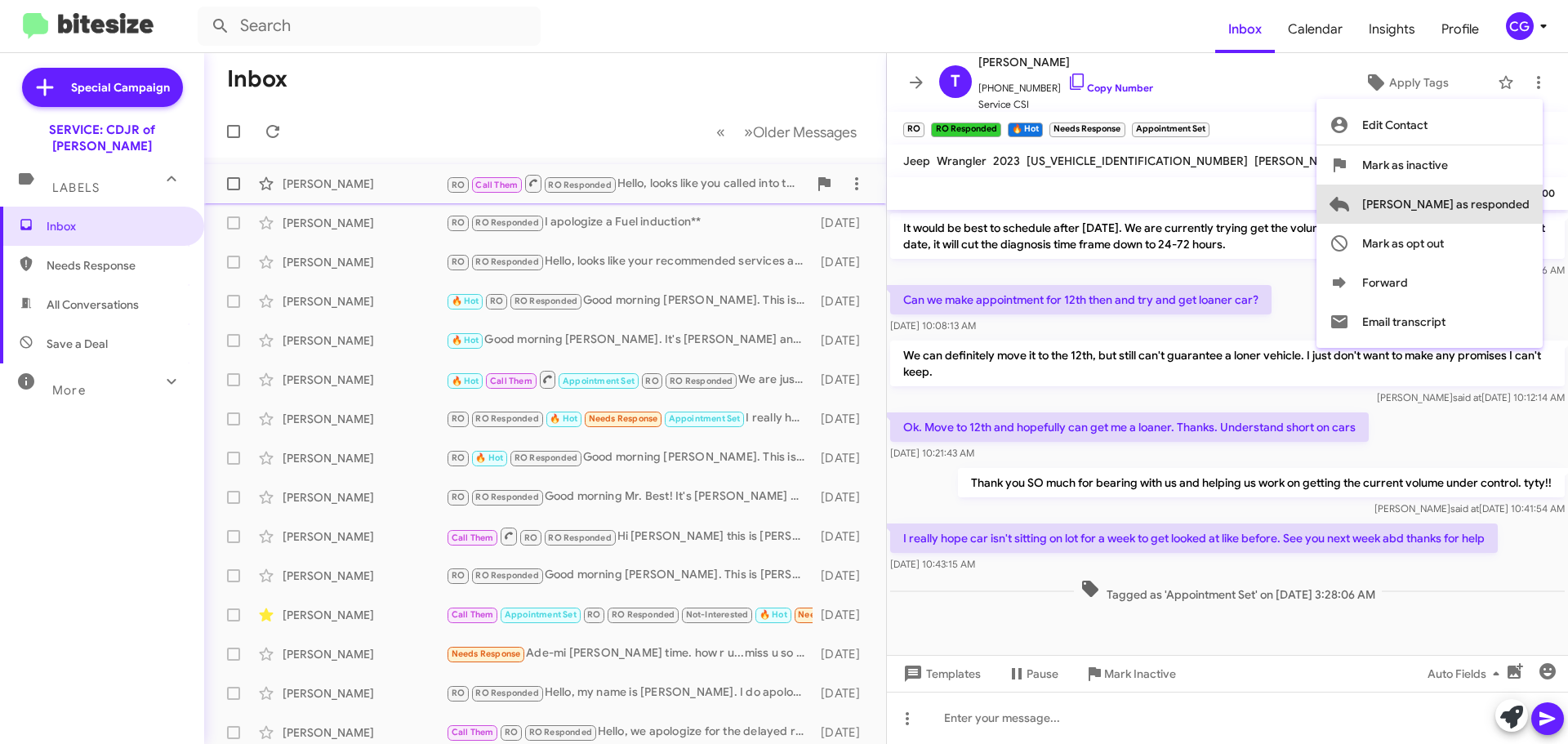
click at [1519, 203] on span "Mark as responded" at bounding box center [1446, 204] width 167 height 39
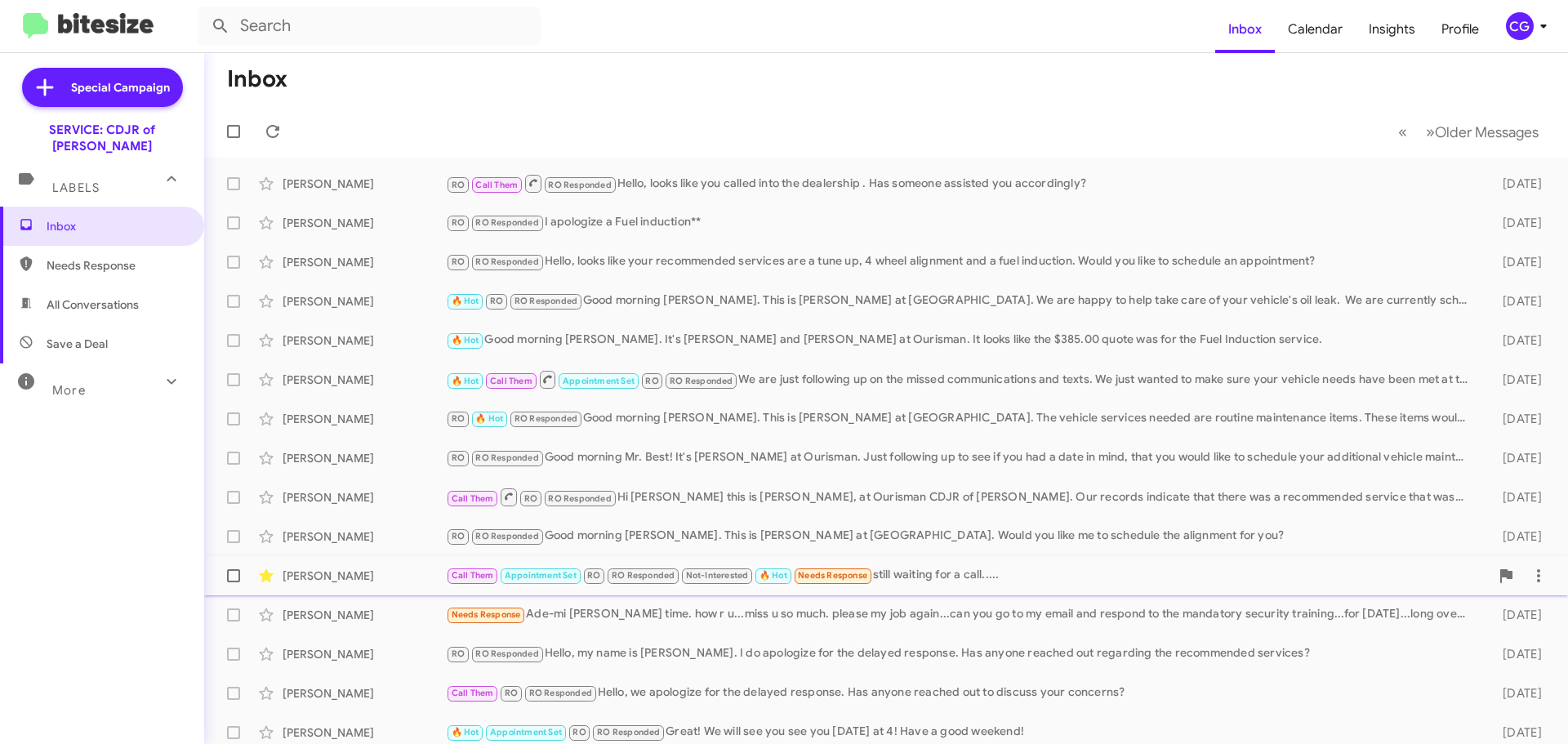
click at [983, 566] on div "Call Them Appointment Set RO RO Responded Not-Interested 🔥 Hot Needs Response s…" at bounding box center [968, 575] width 1044 height 19
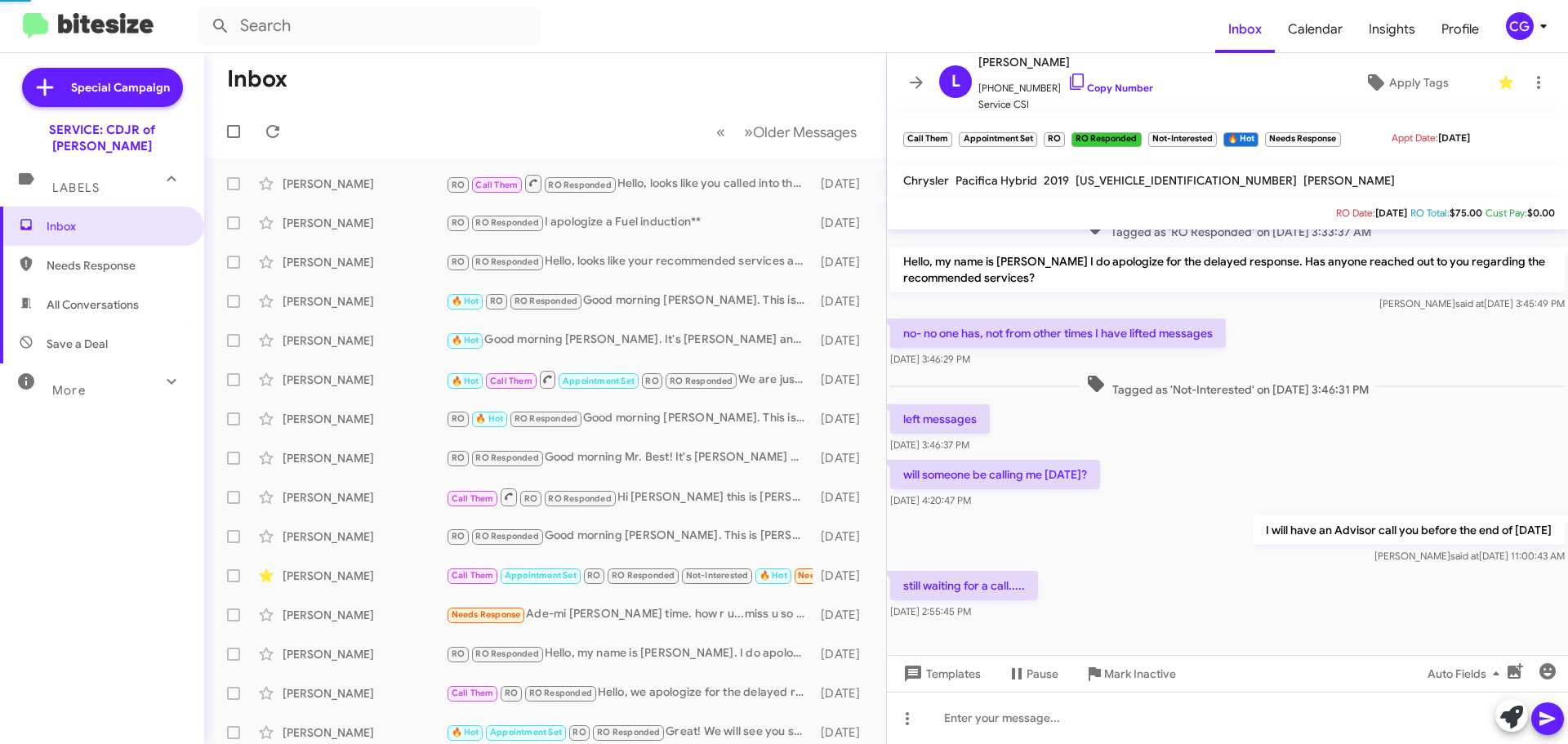
scroll to position [237, 0]
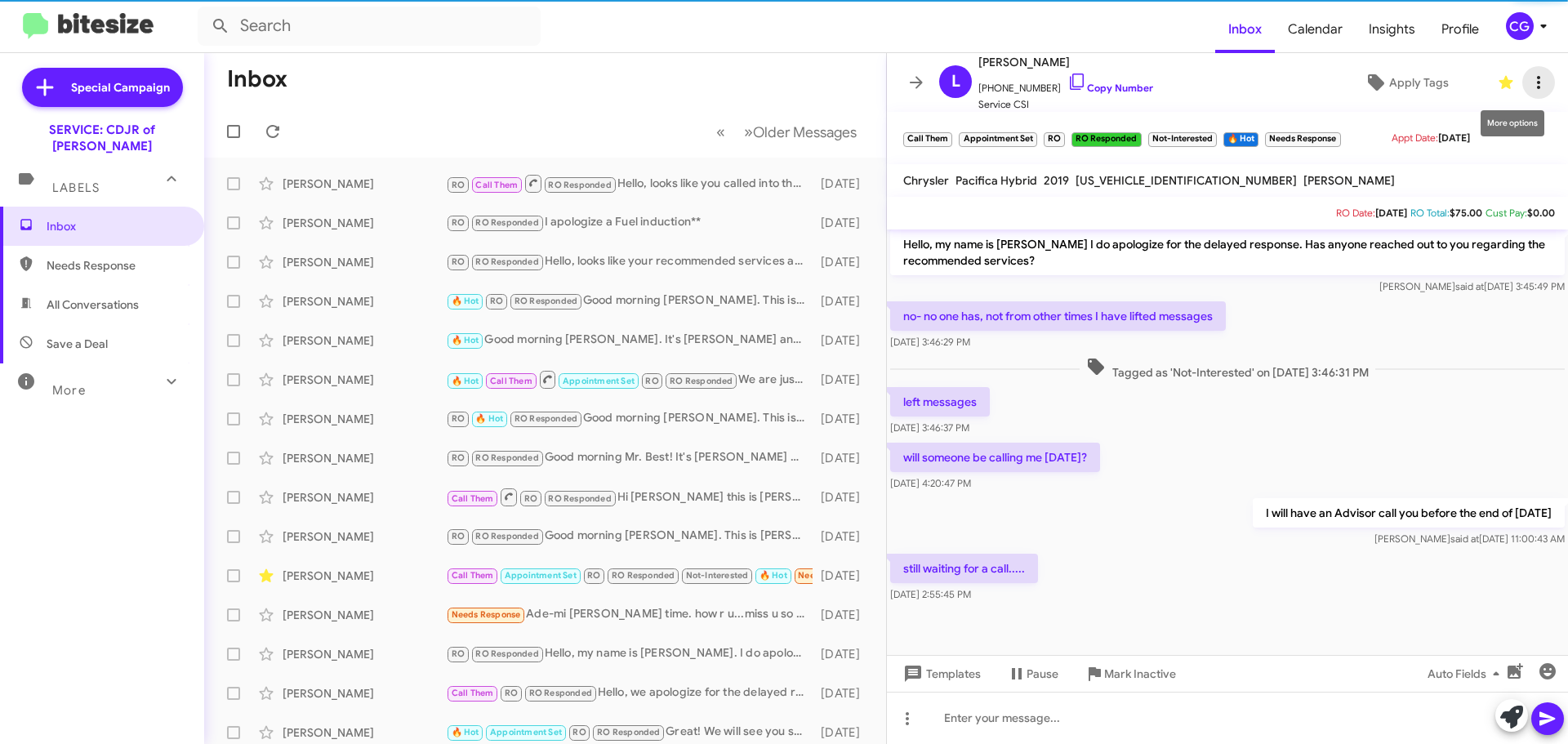
click at [1529, 81] on icon at bounding box center [1538, 82] width 20 height 20
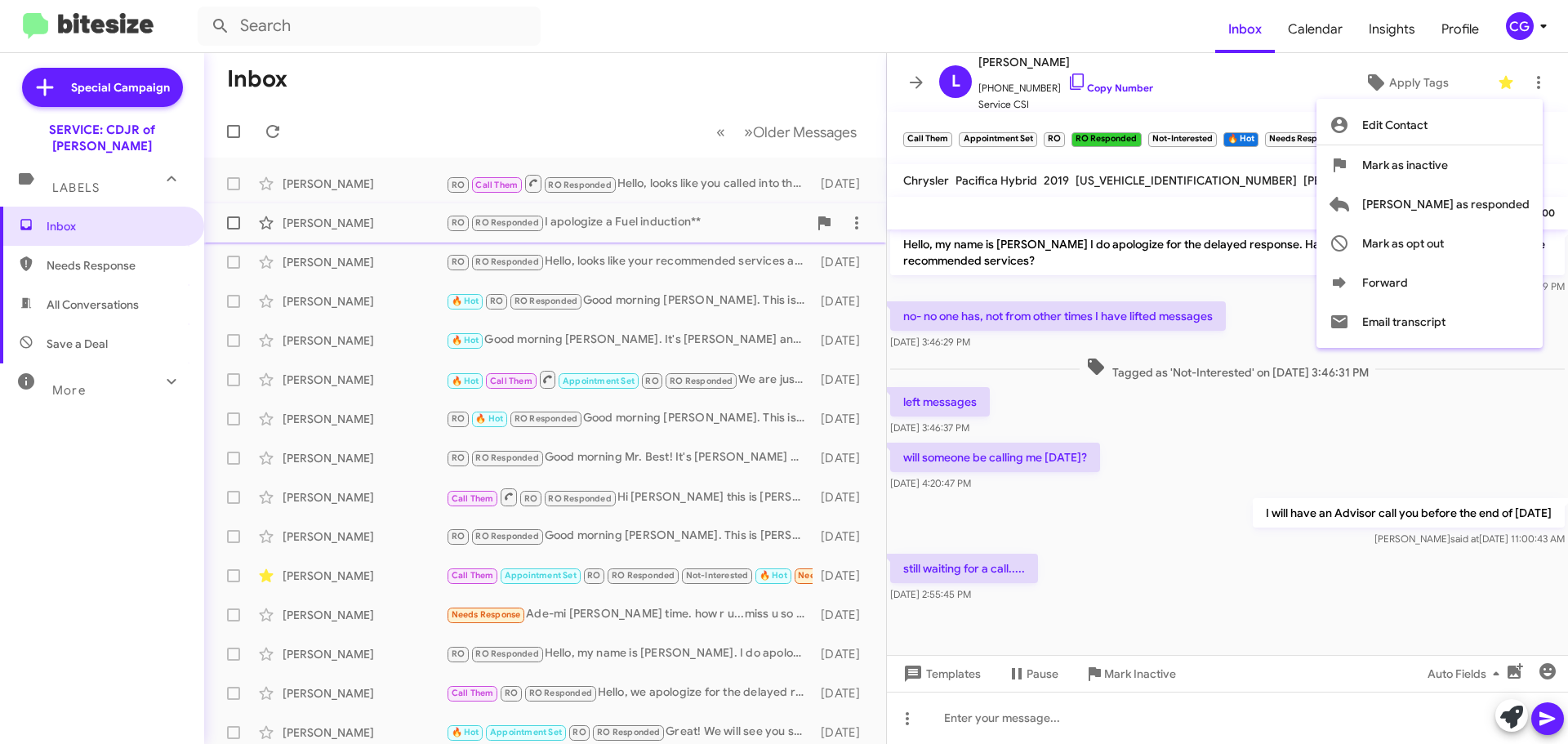
click at [1514, 205] on span "Mark as responded" at bounding box center [1446, 204] width 167 height 39
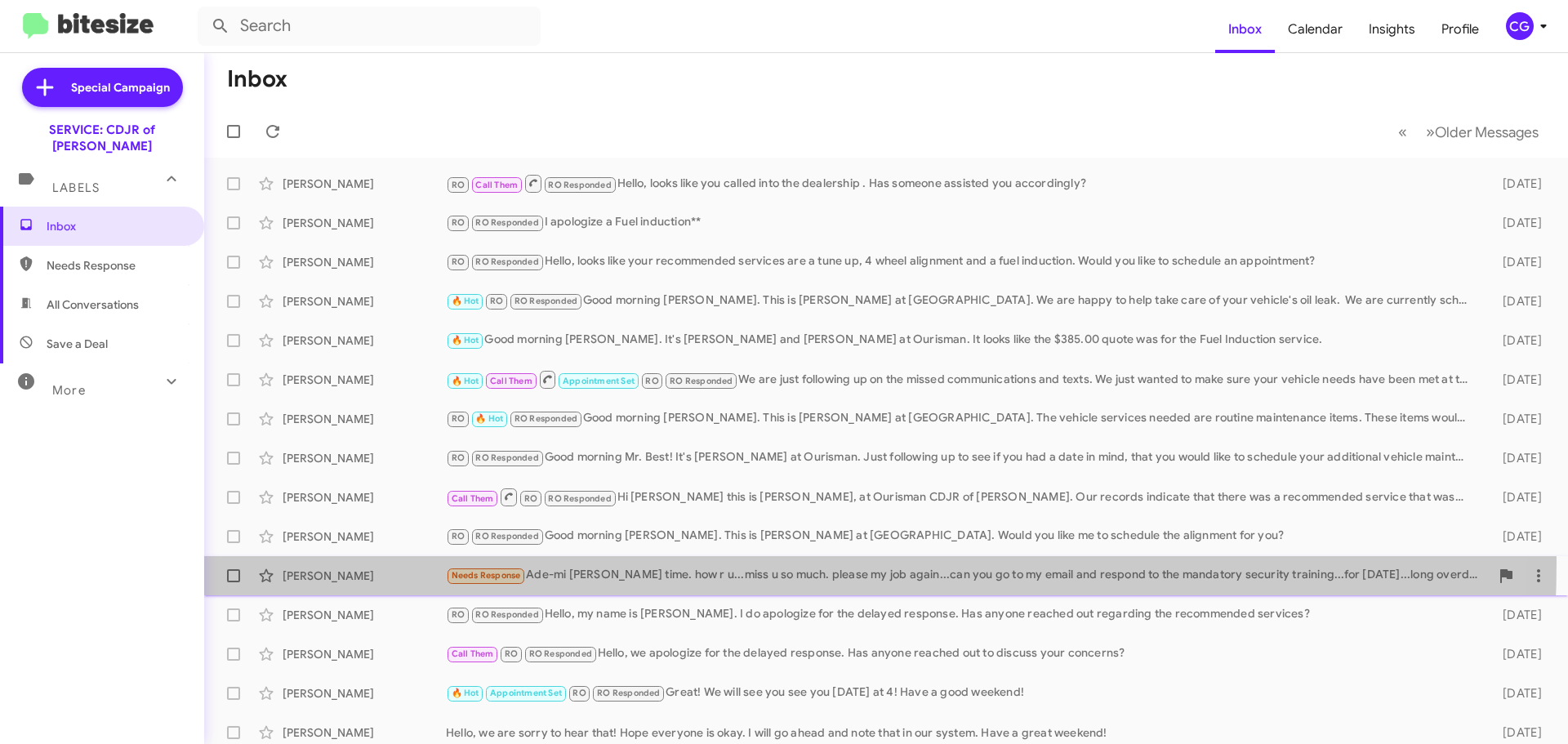
click at [609, 559] on div "Adeola Awowale Needs Response Ade-mi gm long time. how r u...miss u so much. pl…" at bounding box center [886, 575] width 1337 height 33
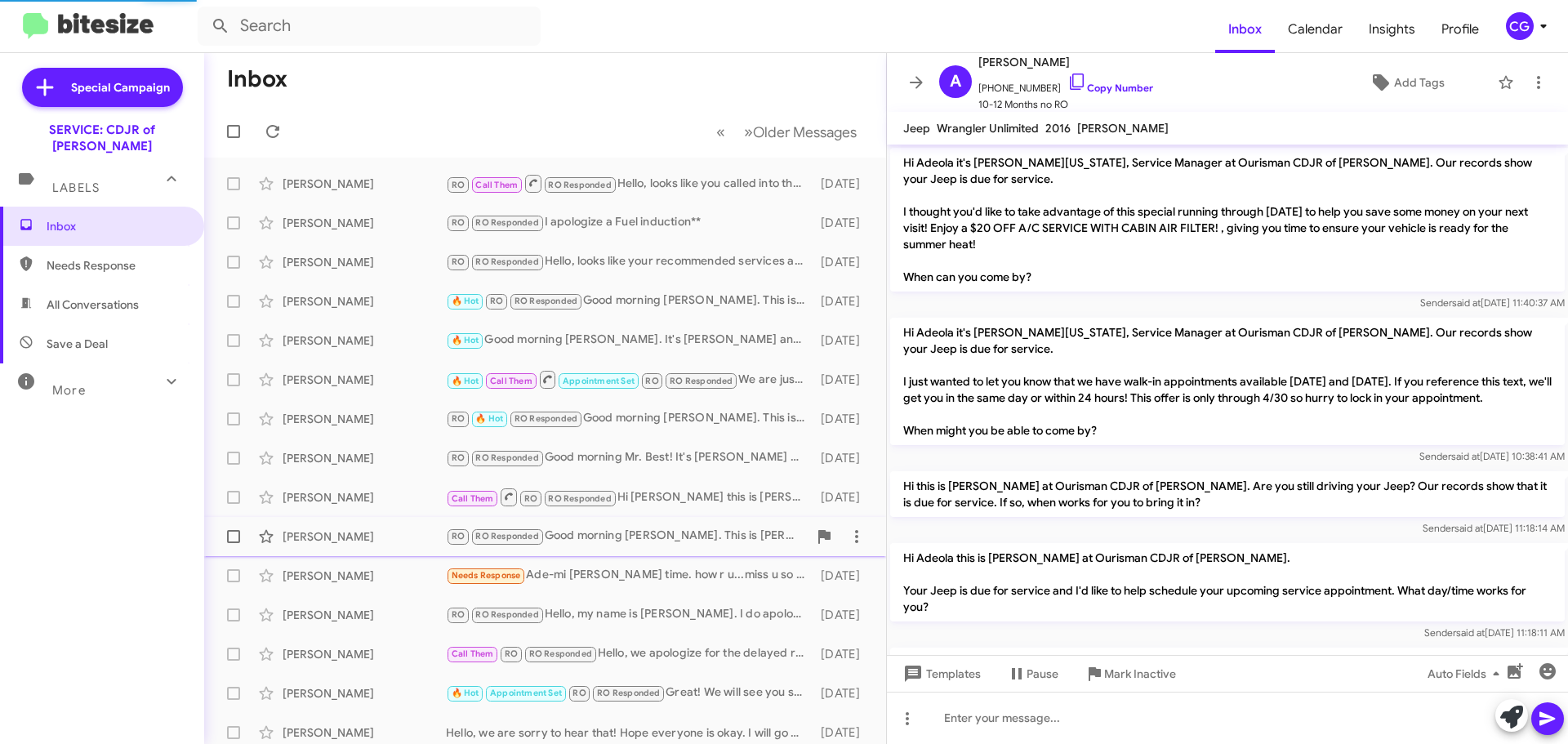
scroll to position [233, 0]
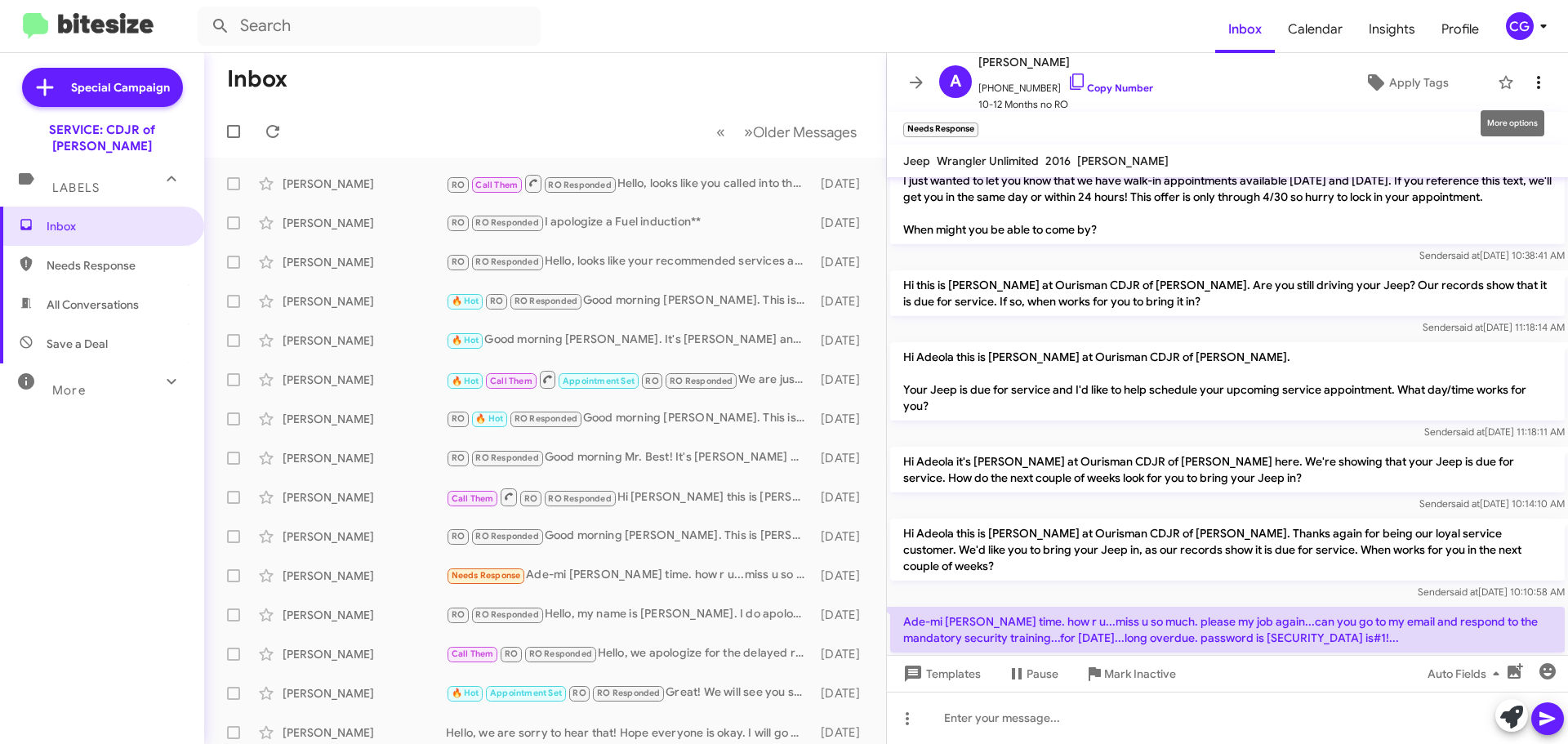
click at [1529, 76] on icon at bounding box center [1538, 82] width 20 height 20
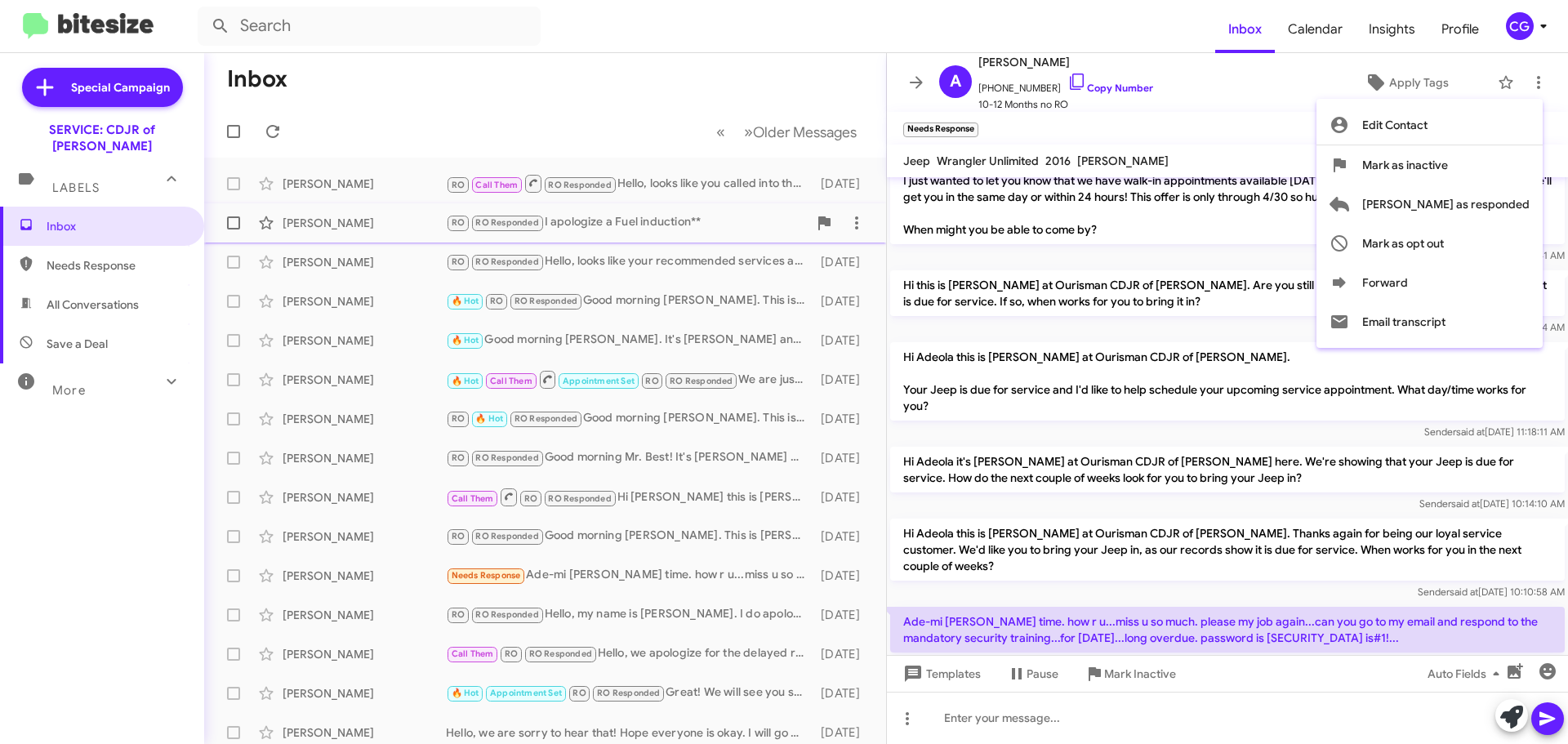
click at [1507, 206] on span "Mark as responded" at bounding box center [1446, 204] width 167 height 39
